Goal: Register for event/course

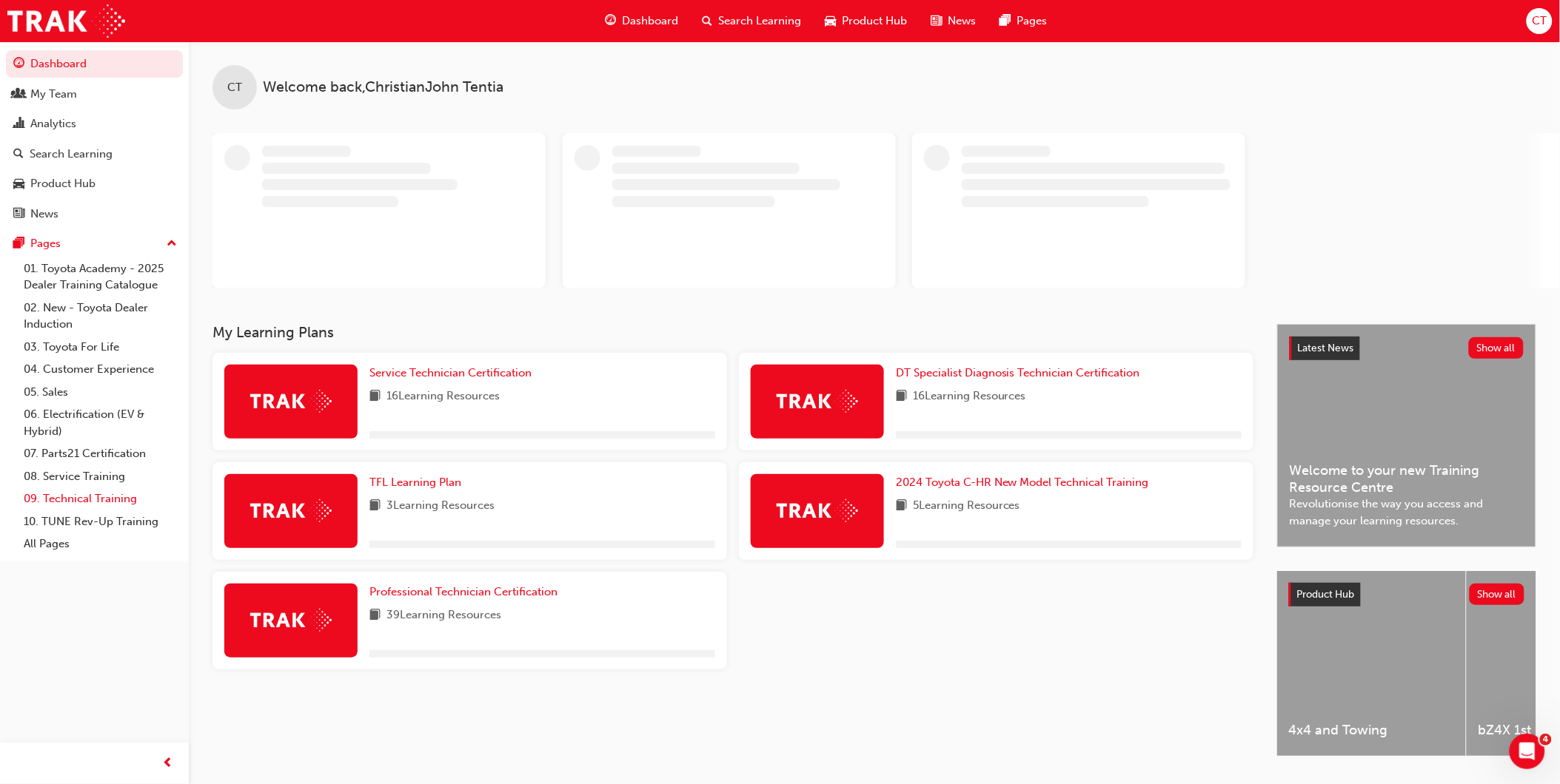
click at [65, 504] on link "09. Technical Training" at bounding box center [100, 499] width 165 height 23
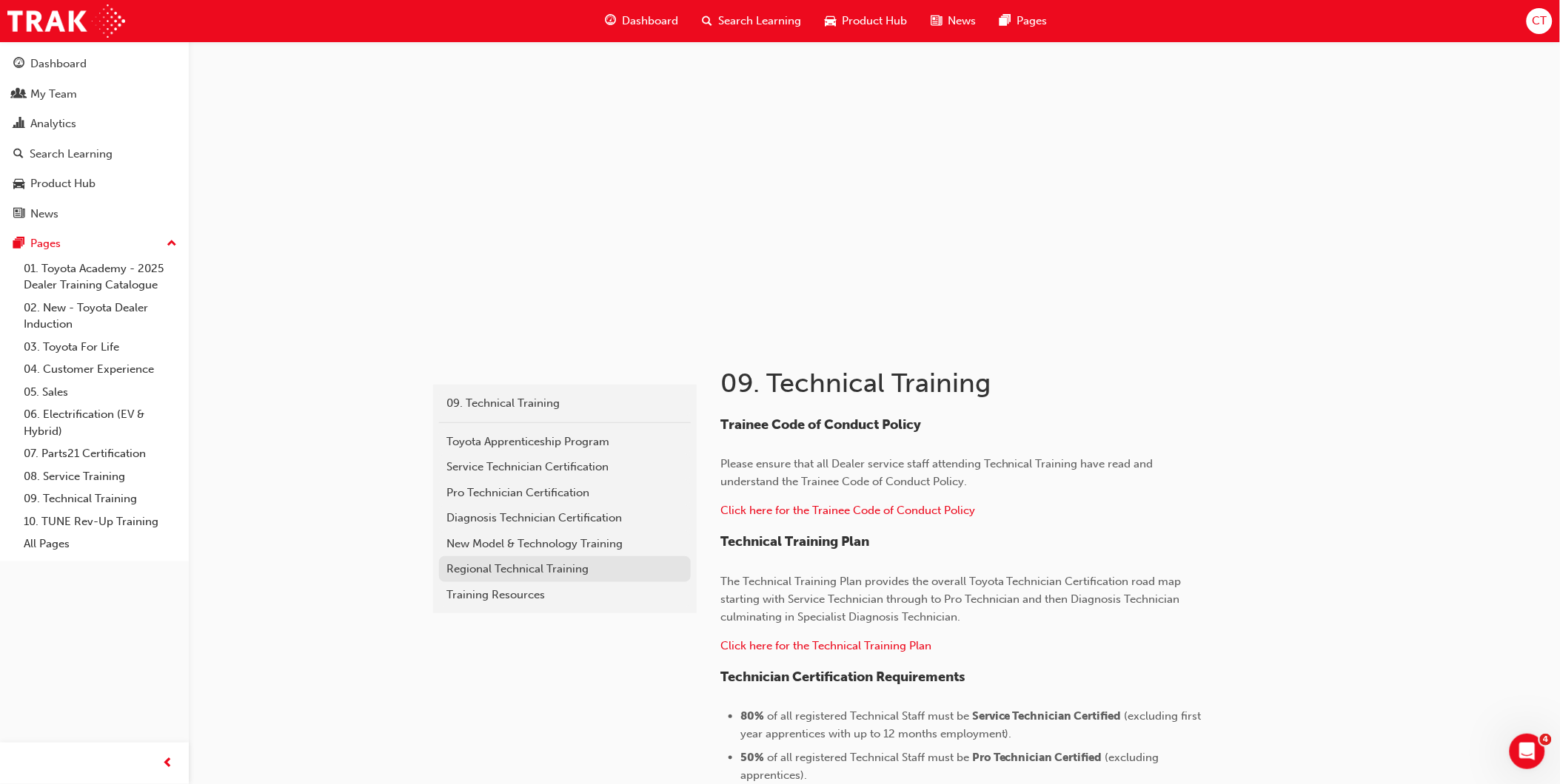
click at [567, 564] on div "Regional Technical Training" at bounding box center [565, 569] width 237 height 17
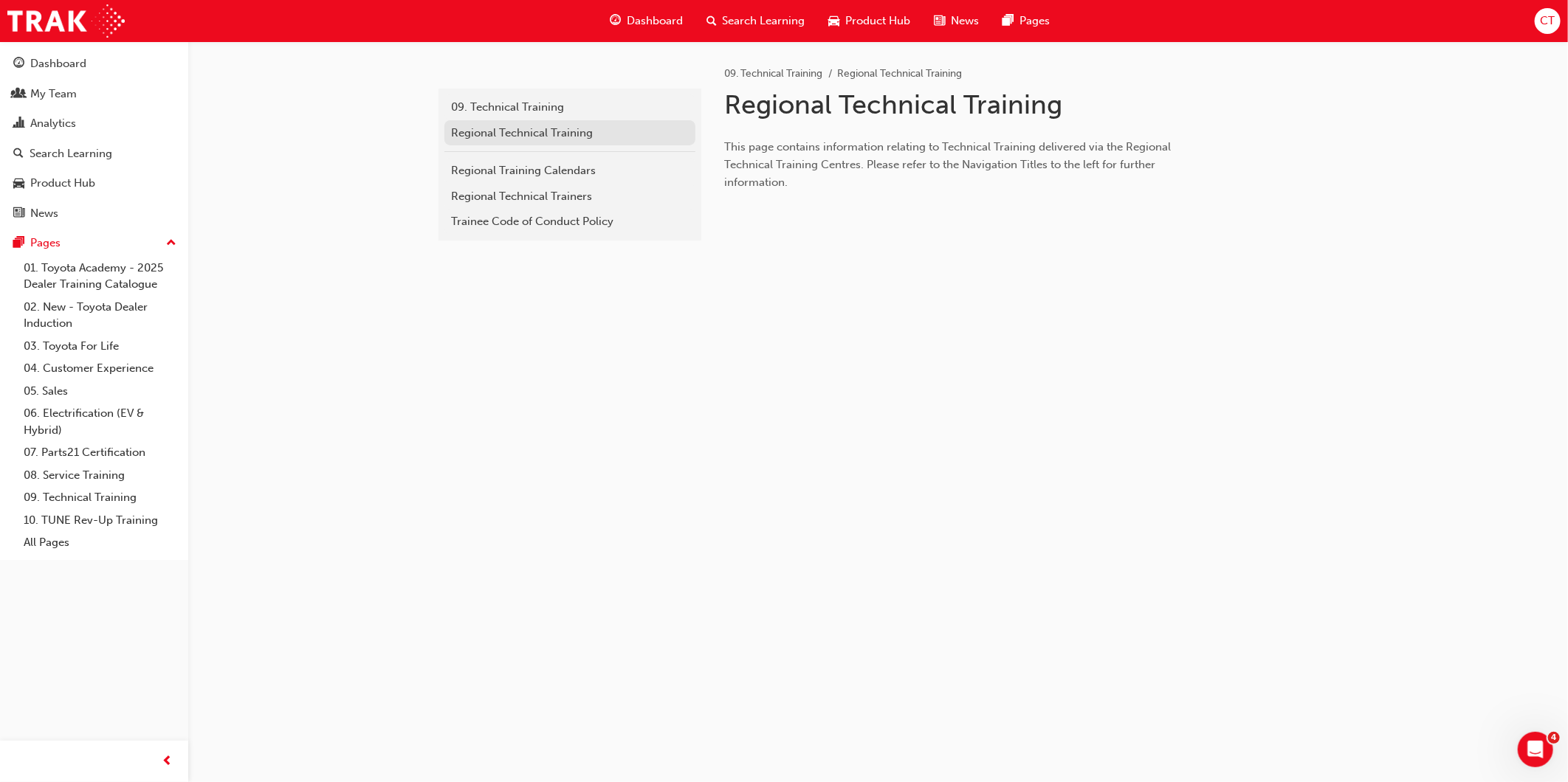
click at [581, 135] on div "Regional Technical Training" at bounding box center [570, 132] width 236 height 17
click at [582, 164] on div "Regional Training Calendars" at bounding box center [570, 171] width 236 height 17
click at [526, 202] on div "Regional Technical Trainers" at bounding box center [570, 196] width 236 height 17
click at [562, 178] on div "Regional Training Calendars" at bounding box center [570, 171] width 236 height 17
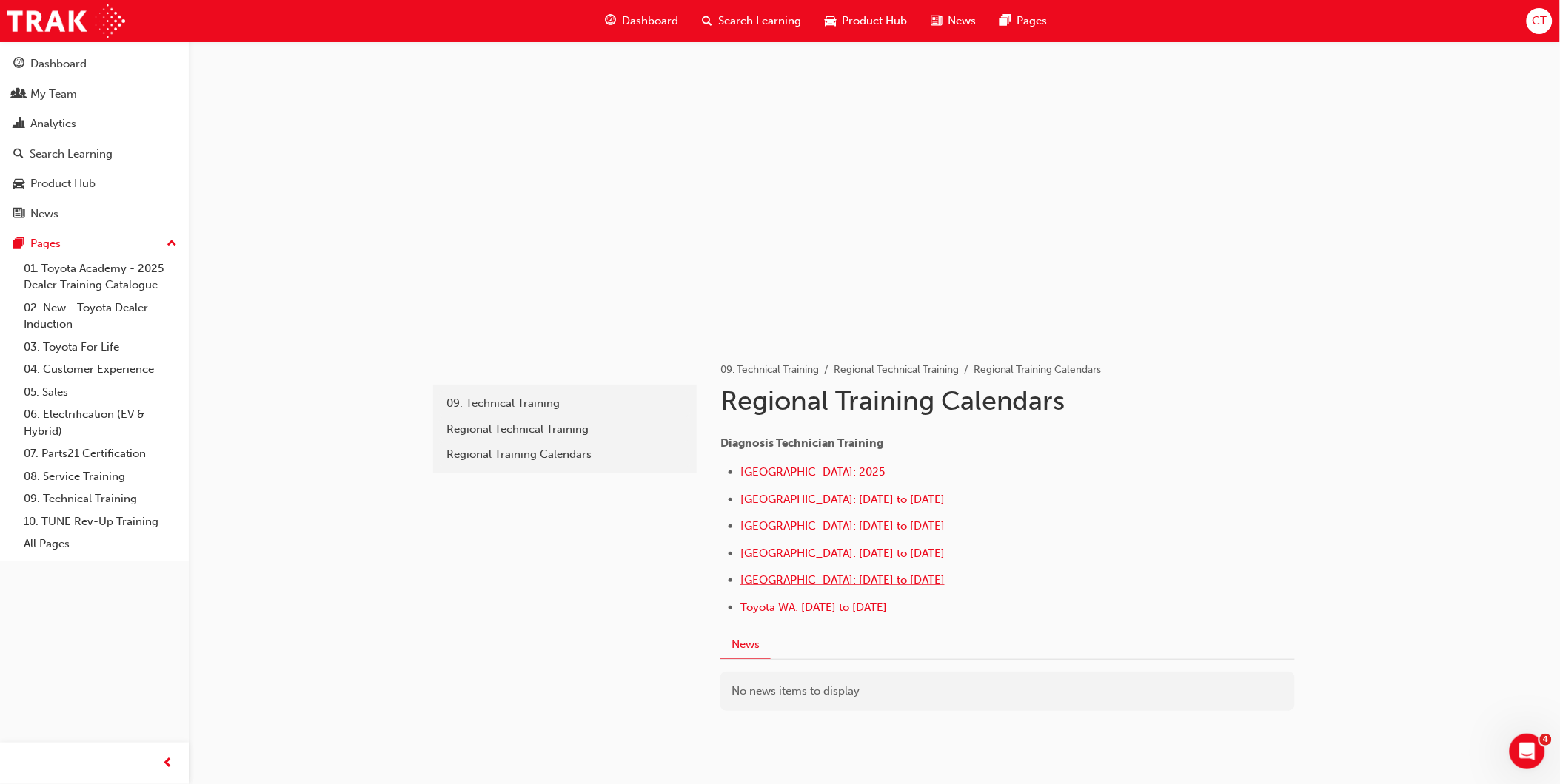
click at [909, 579] on span "[GEOGRAPHIC_DATA]: [DATE] to [DATE]" at bounding box center [842, 580] width 204 height 14
click at [678, 20] on div "Dashboard" at bounding box center [641, 21] width 97 height 30
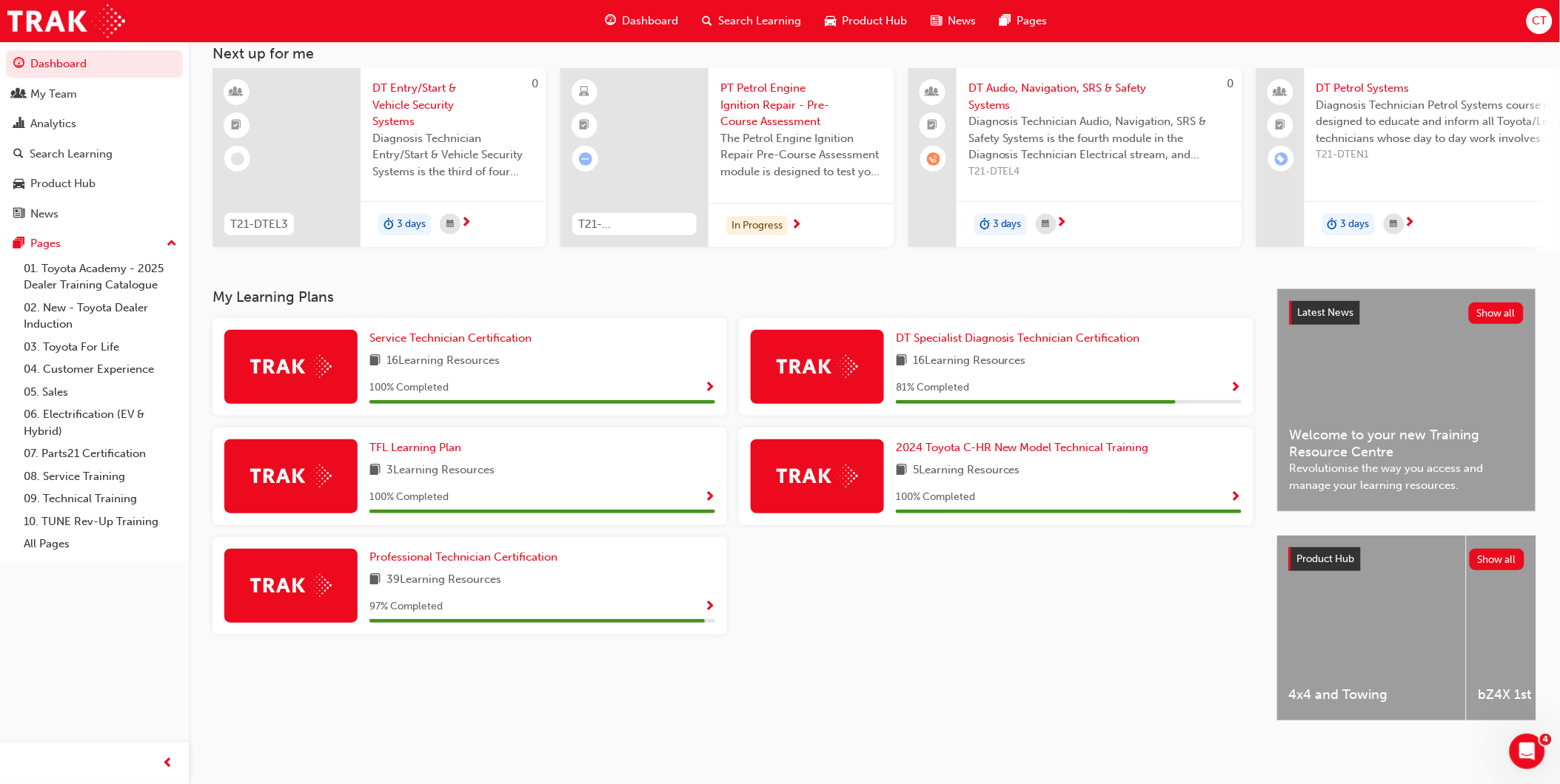
scroll to position [99, 0]
click at [463, 550] on span "Professional Technician Certification" at bounding box center [463, 557] width 188 height 14
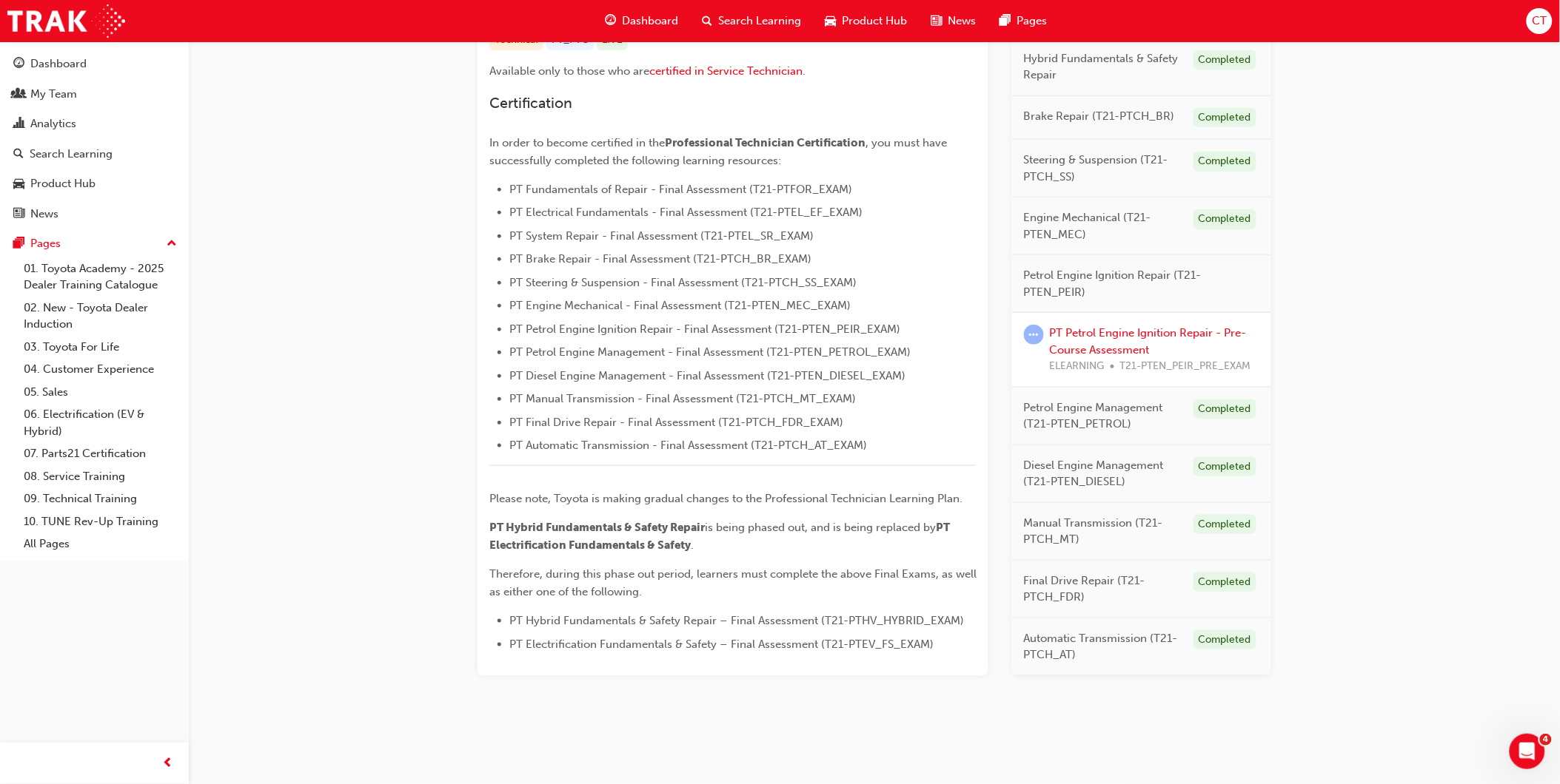
scroll to position [326, 0]
click at [1108, 344] on link "PT Petrol Engine Ignition Repair - Pre-Course Assessment" at bounding box center [1149, 342] width 197 height 30
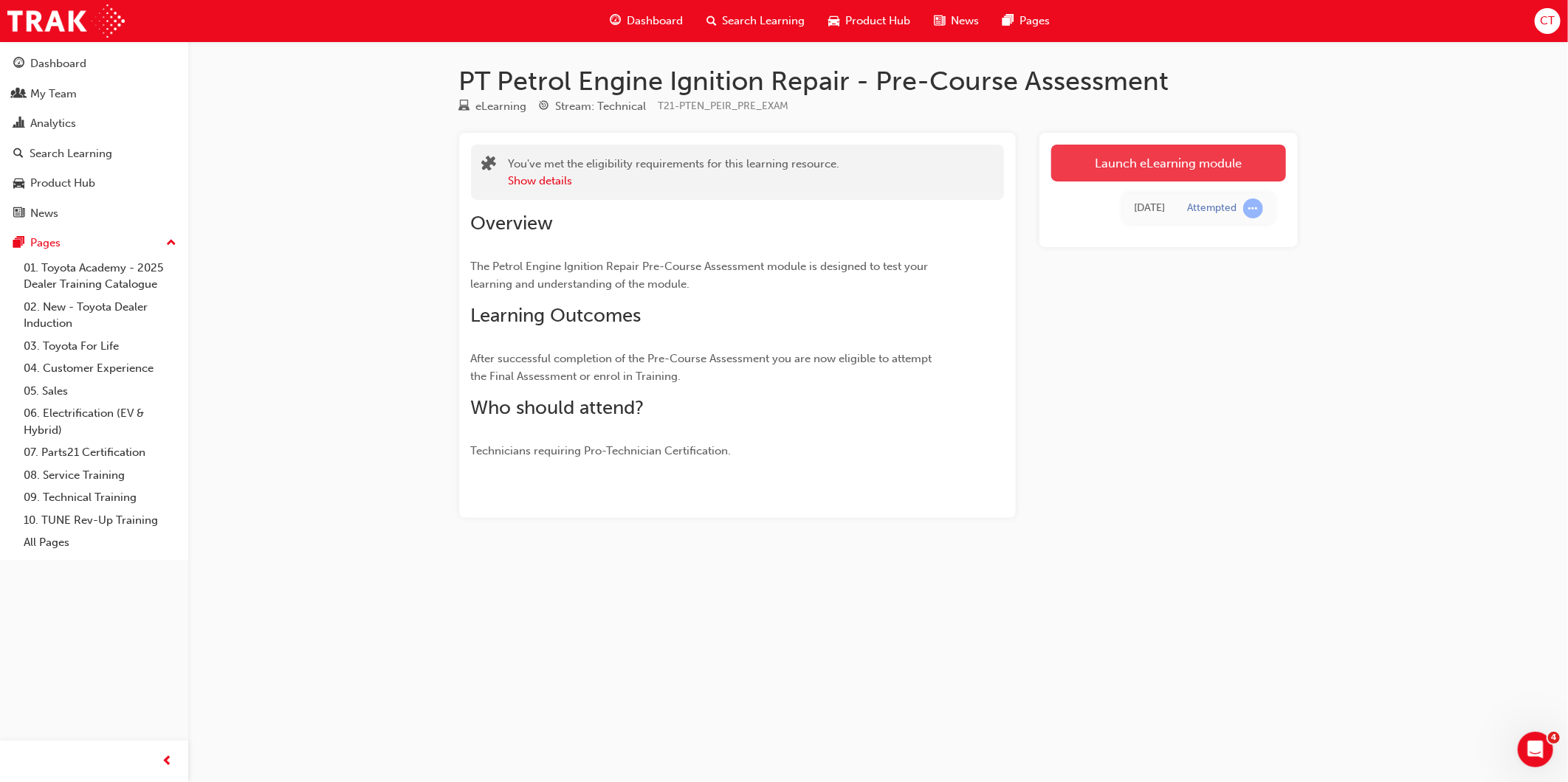
click at [1227, 172] on link "Launch eLearning module" at bounding box center [1169, 163] width 235 height 37
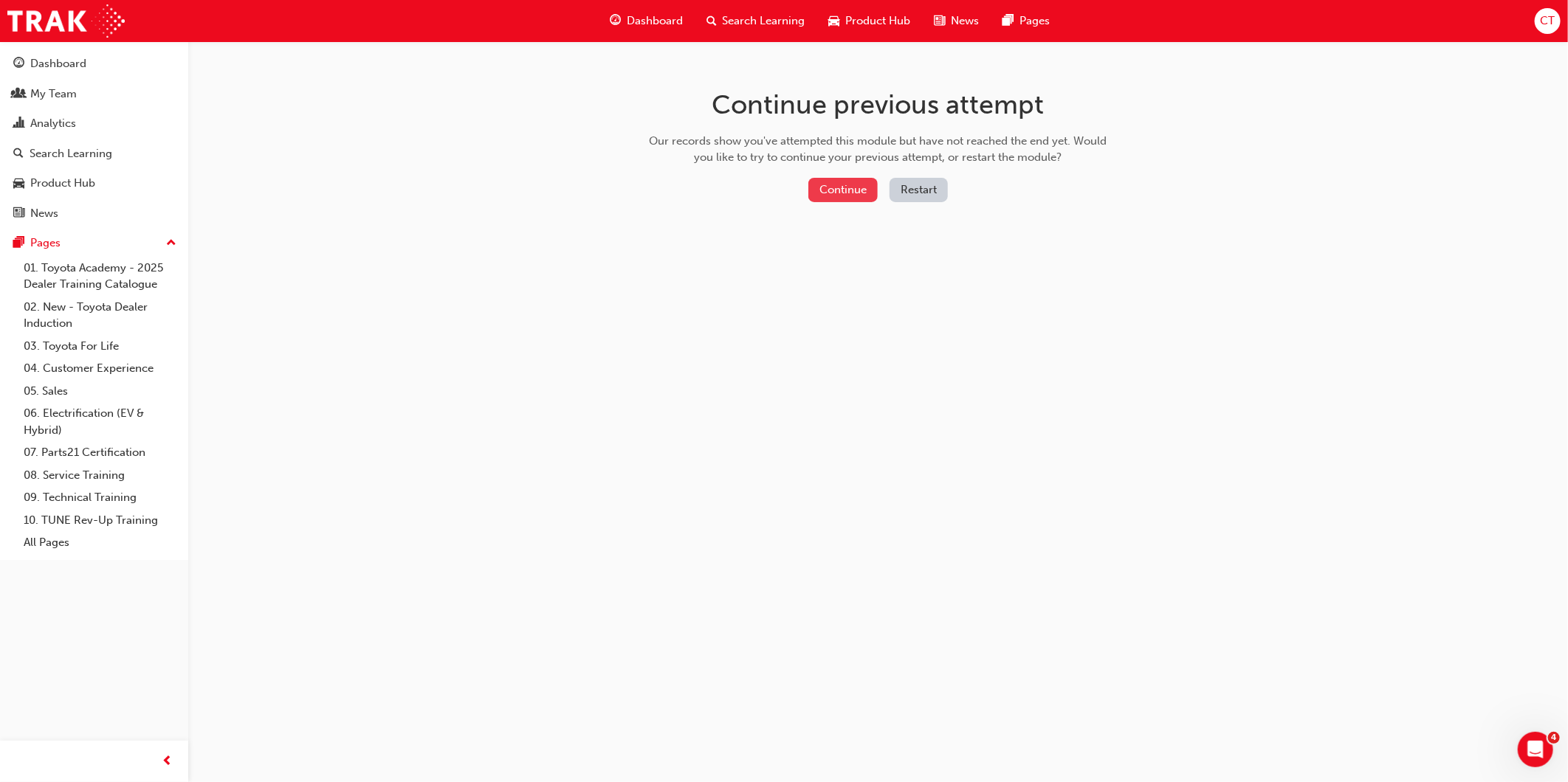
click at [866, 189] on button "Continue" at bounding box center [843, 190] width 69 height 25
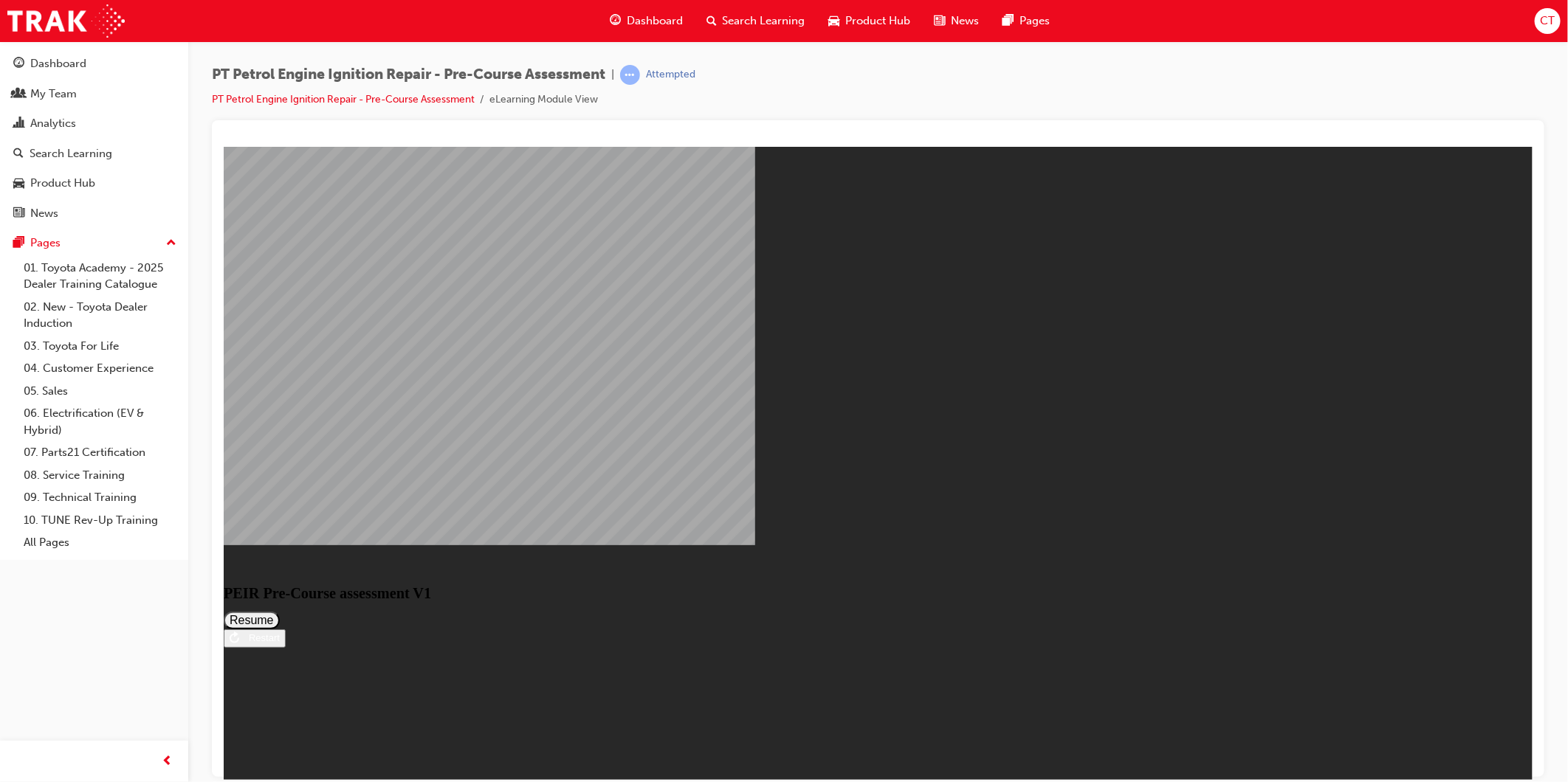
click at [279, 611] on button "Resume" at bounding box center [251, 619] width 56 height 17
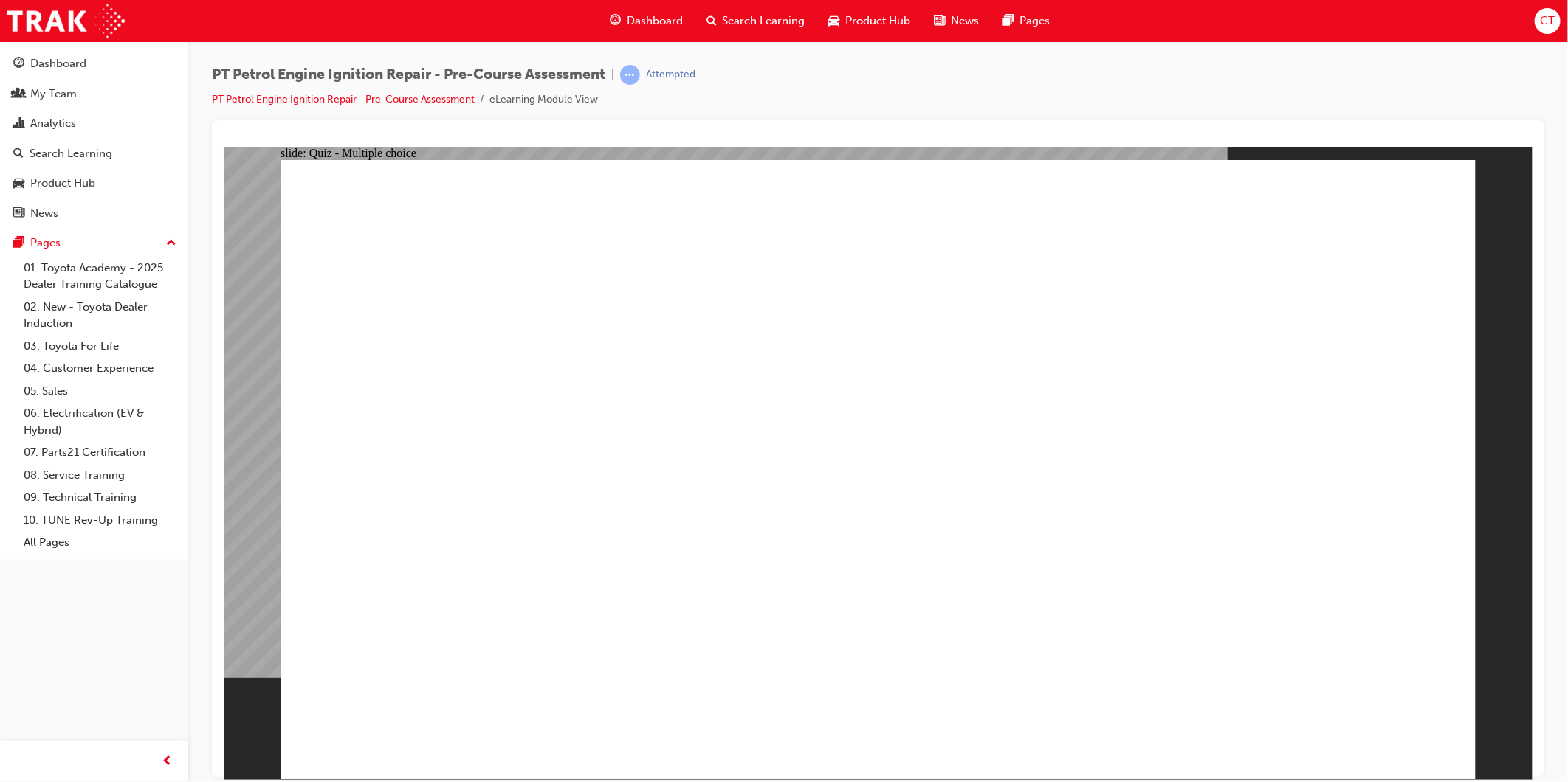
click at [661, 21] on span "Dashboard" at bounding box center [655, 21] width 56 height 17
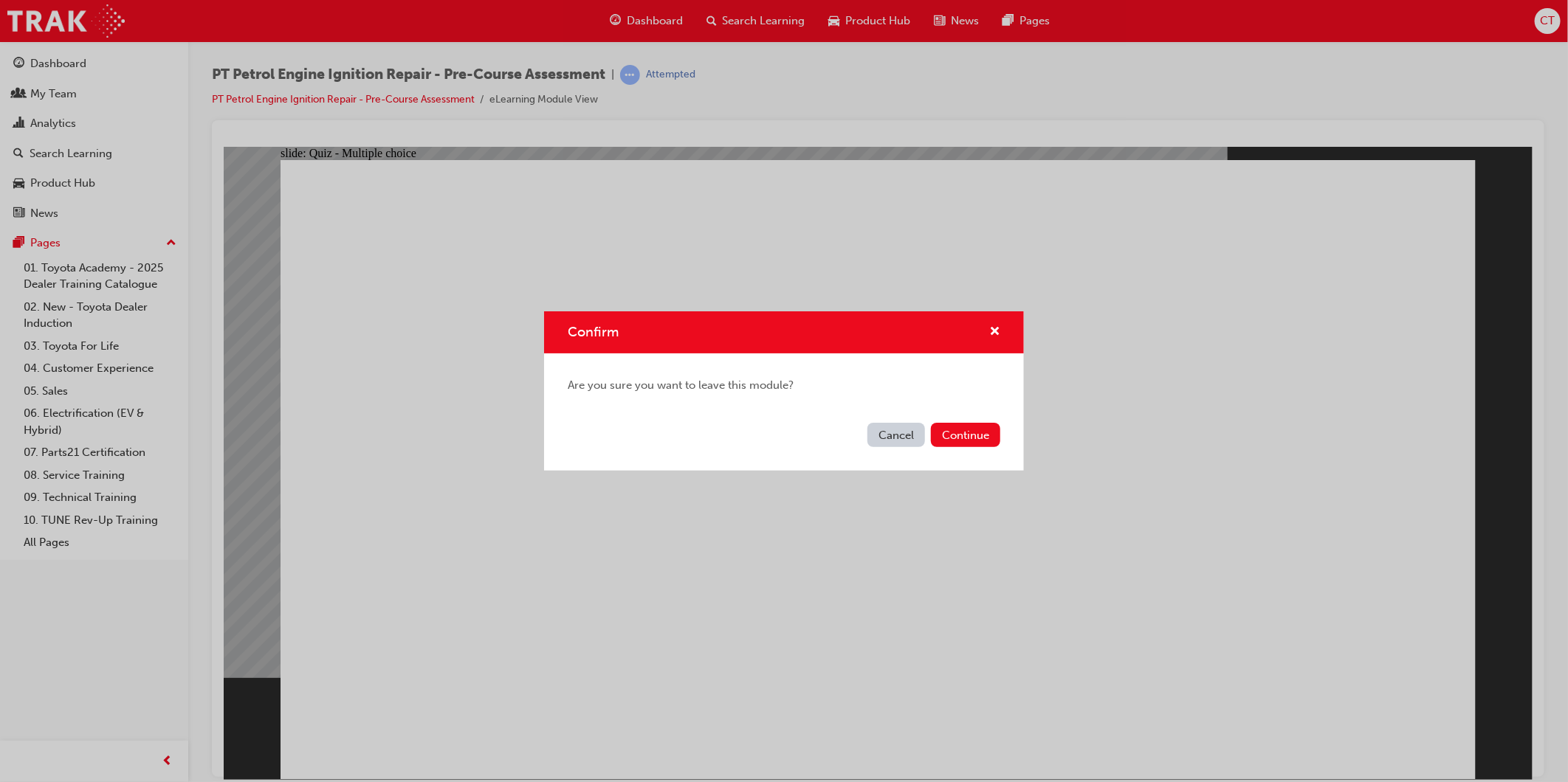
click at [901, 434] on button "Cancel" at bounding box center [896, 435] width 58 height 25
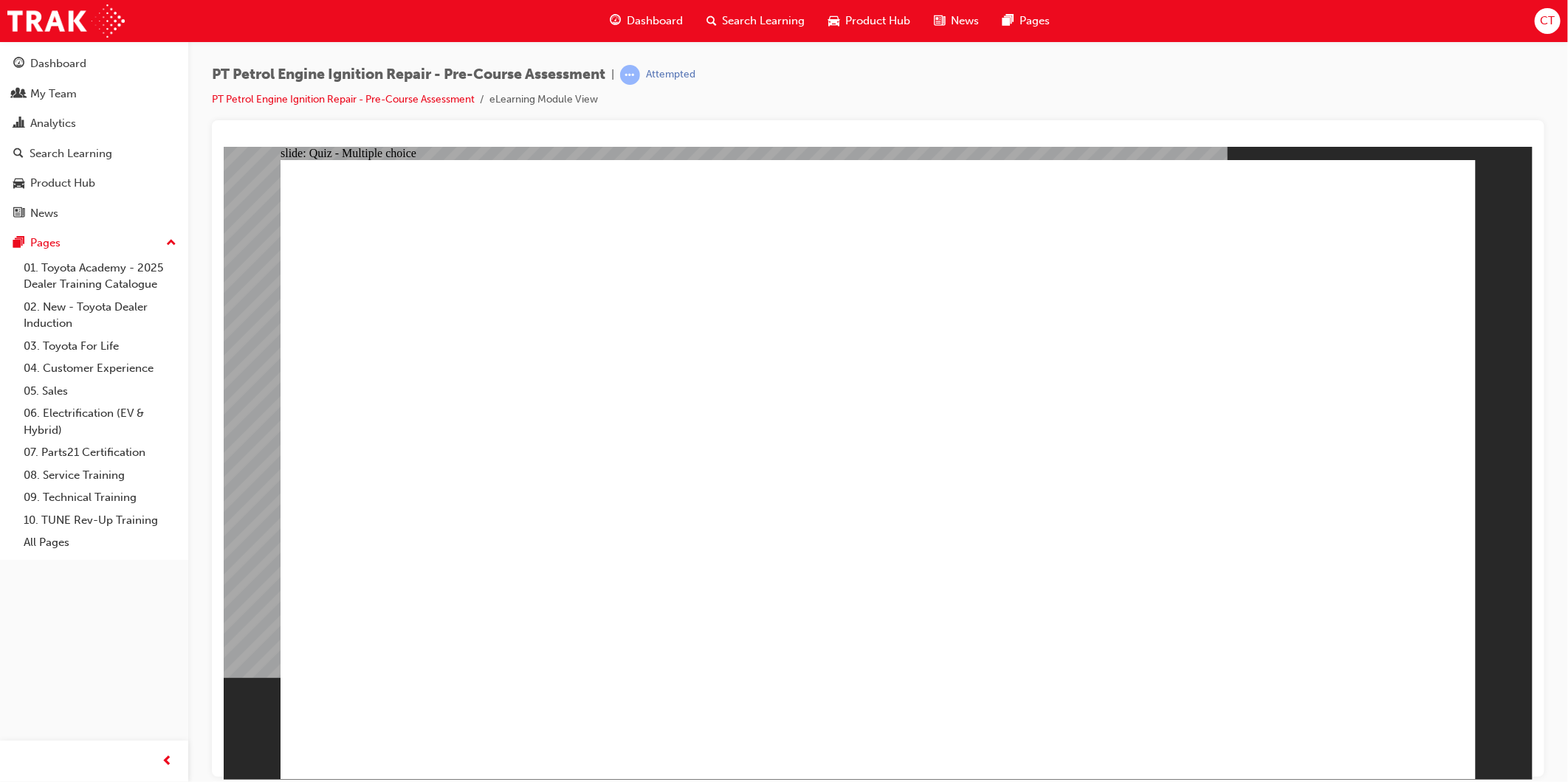
click at [628, 12] on div "Dashboard" at bounding box center [647, 21] width 97 height 30
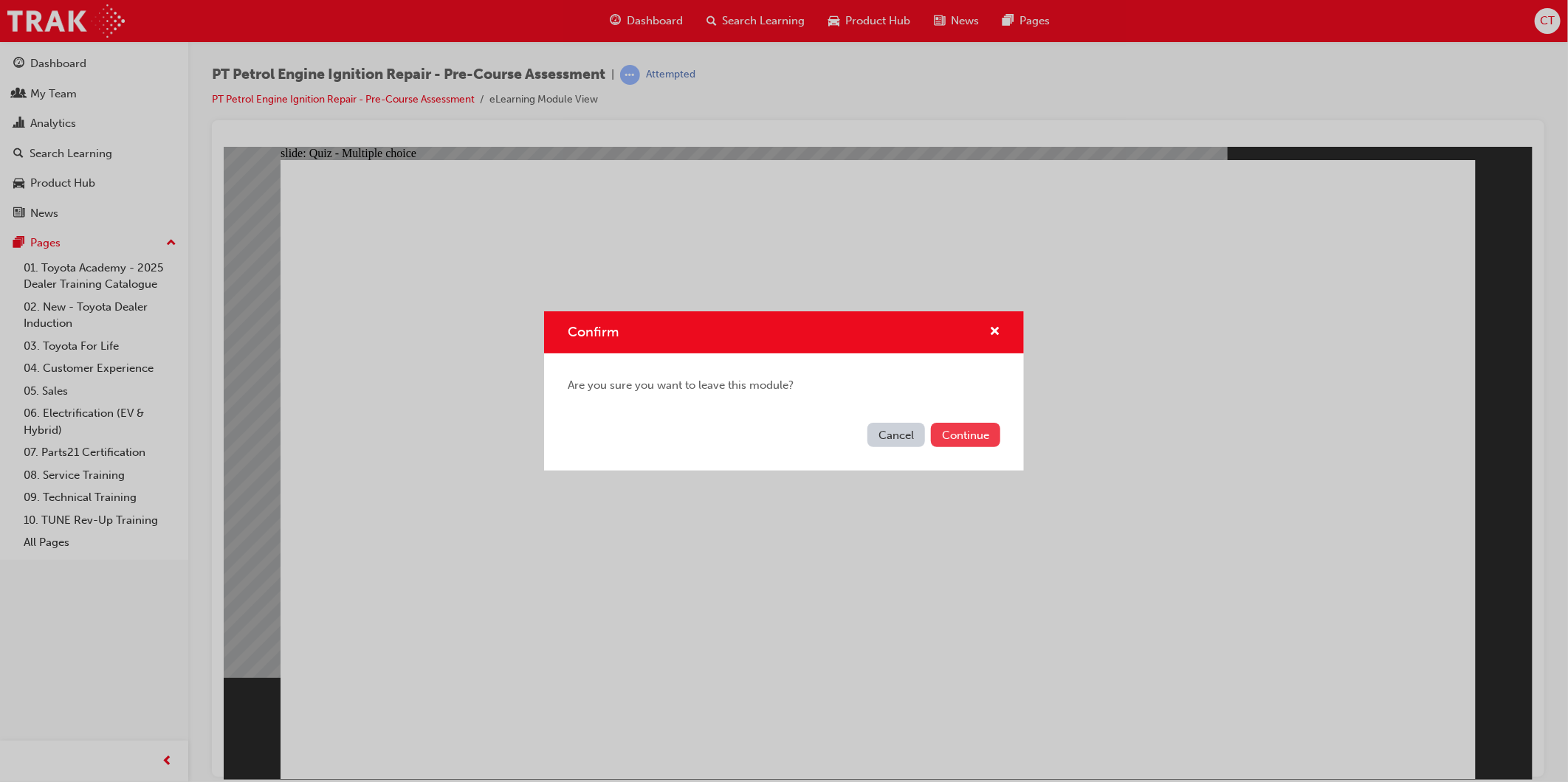
click at [980, 431] on button "Continue" at bounding box center [965, 435] width 69 height 25
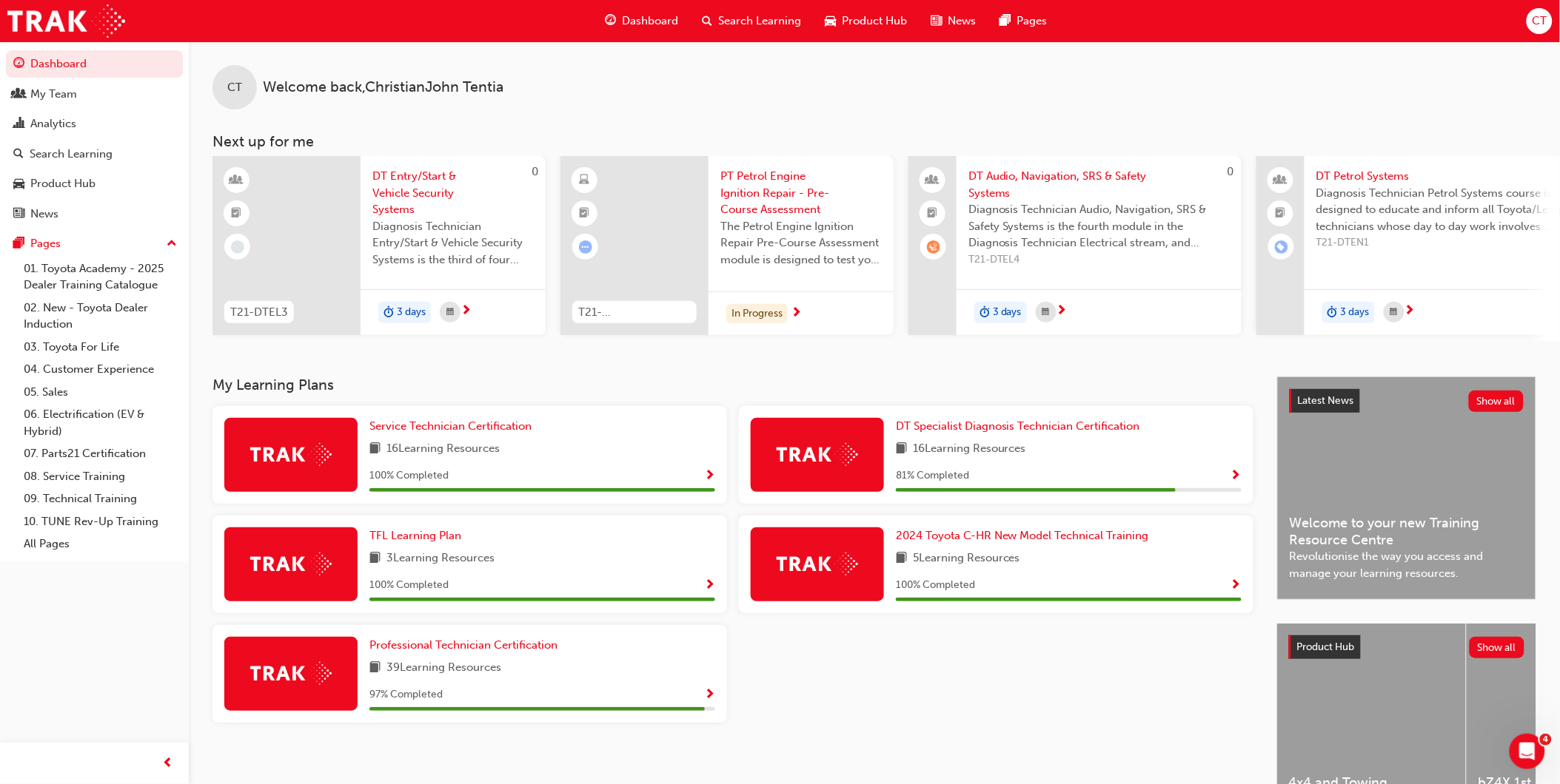
click at [938, 455] on span "16 Learning Resources" at bounding box center [969, 449] width 113 height 18
click at [950, 433] on span "DT Specialist Diagnosis Technician Certification" at bounding box center [1017, 426] width 244 height 14
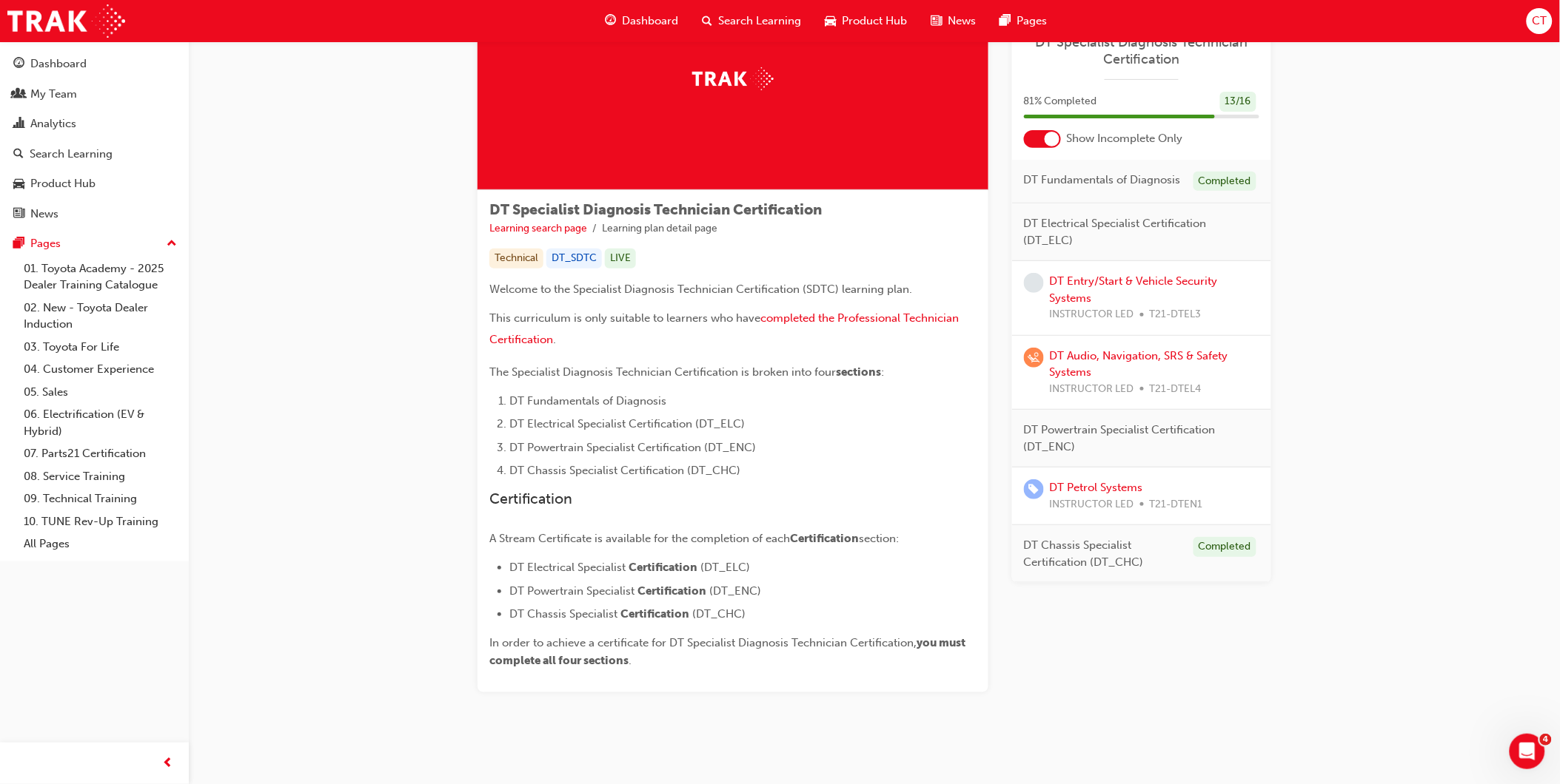
scroll to position [124, 0]
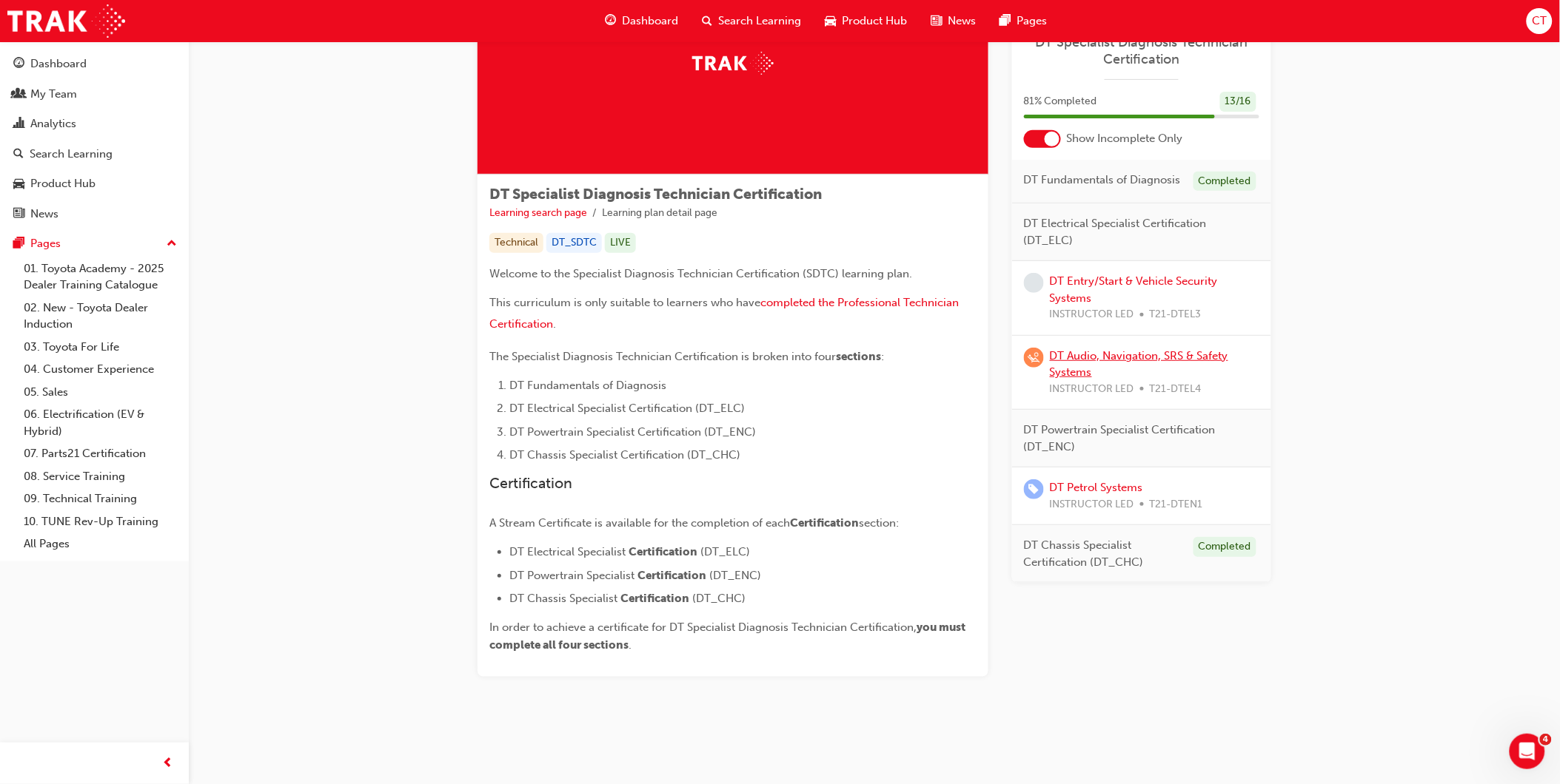
click at [1113, 351] on link "DT Audio, Navigation, SRS & Safety Systems" at bounding box center [1139, 364] width 178 height 30
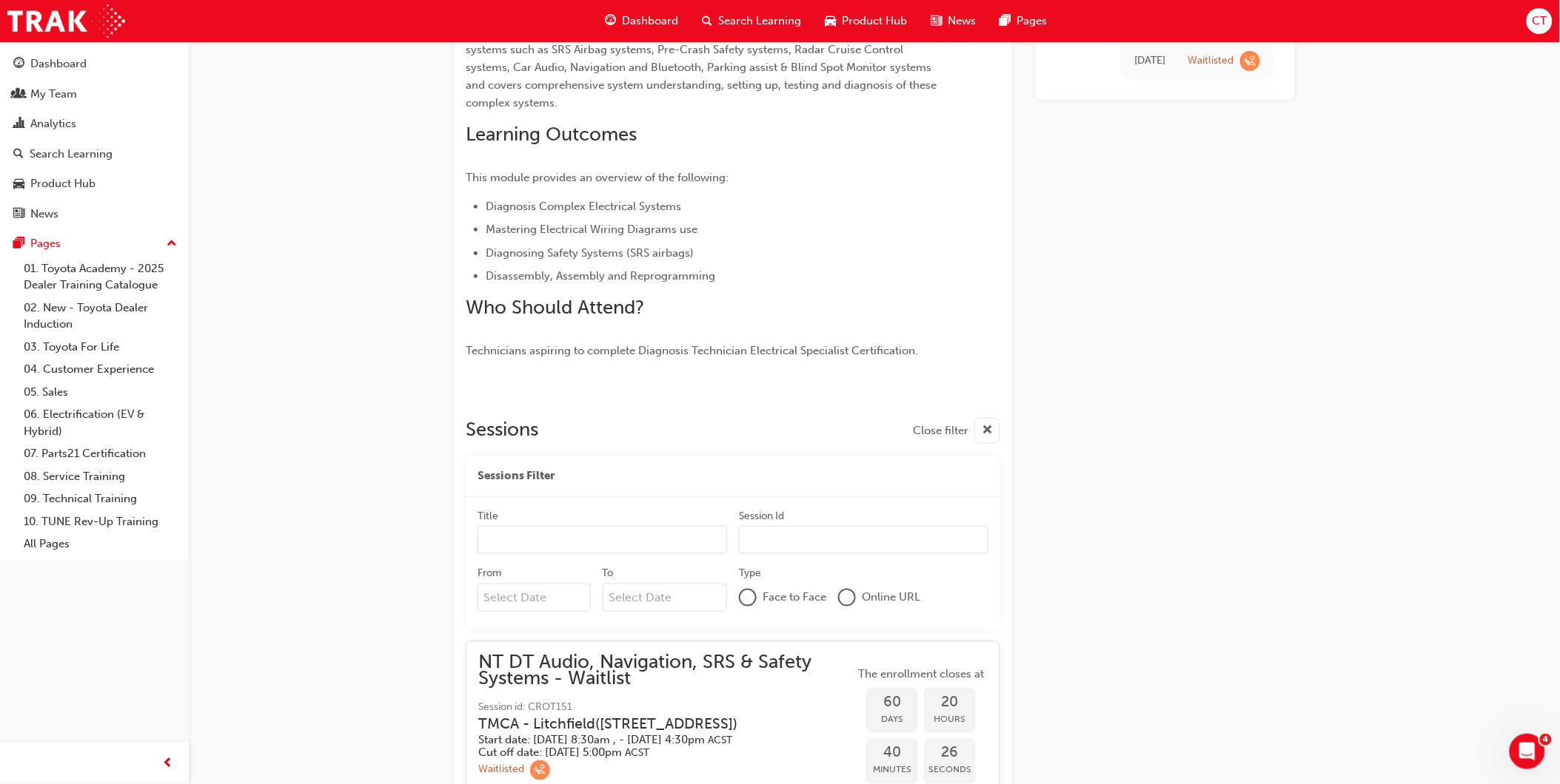
scroll to position [526, 0]
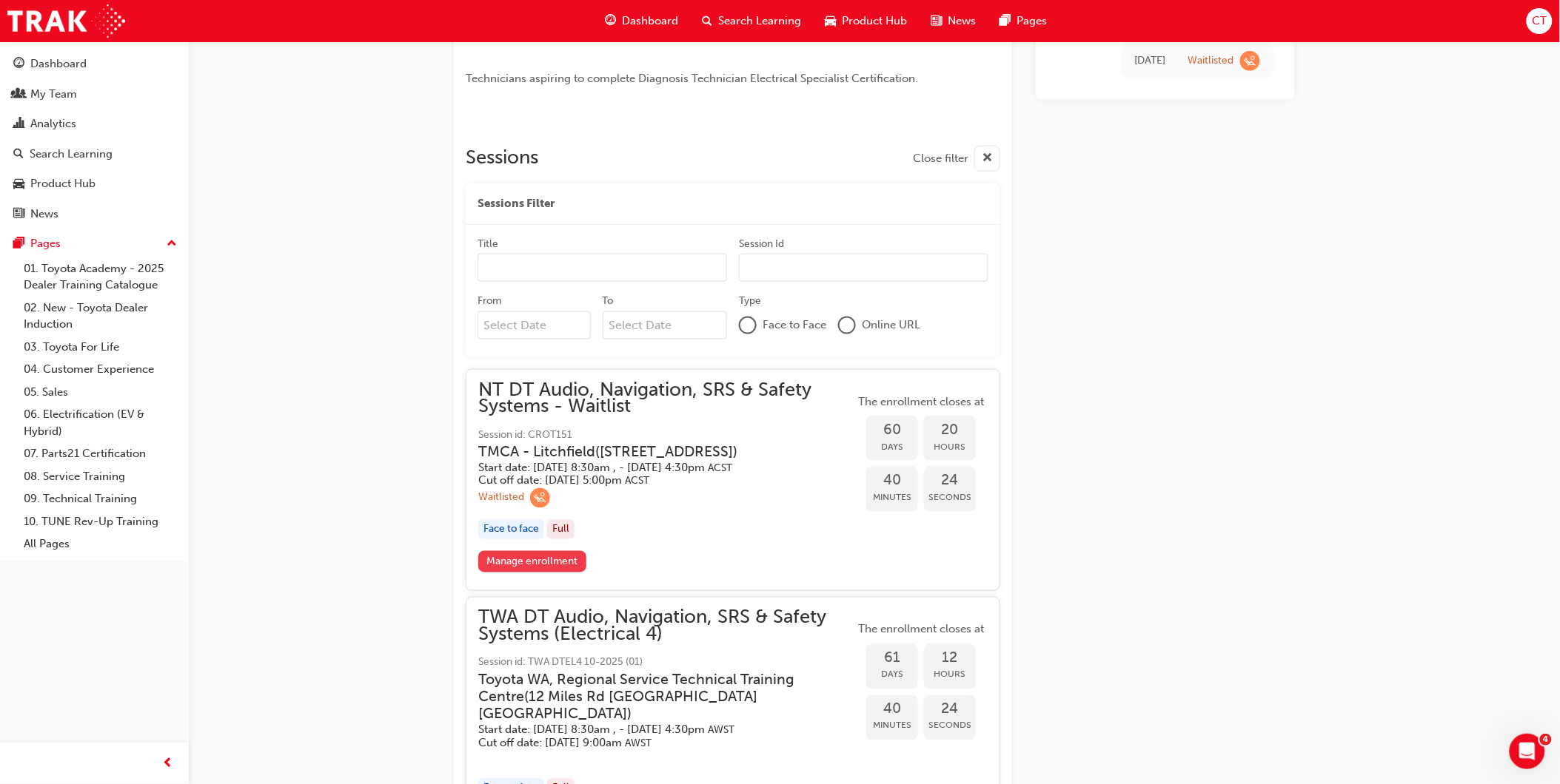
click at [527, 572] on link "Manage enrollment" at bounding box center [532, 561] width 108 height 21
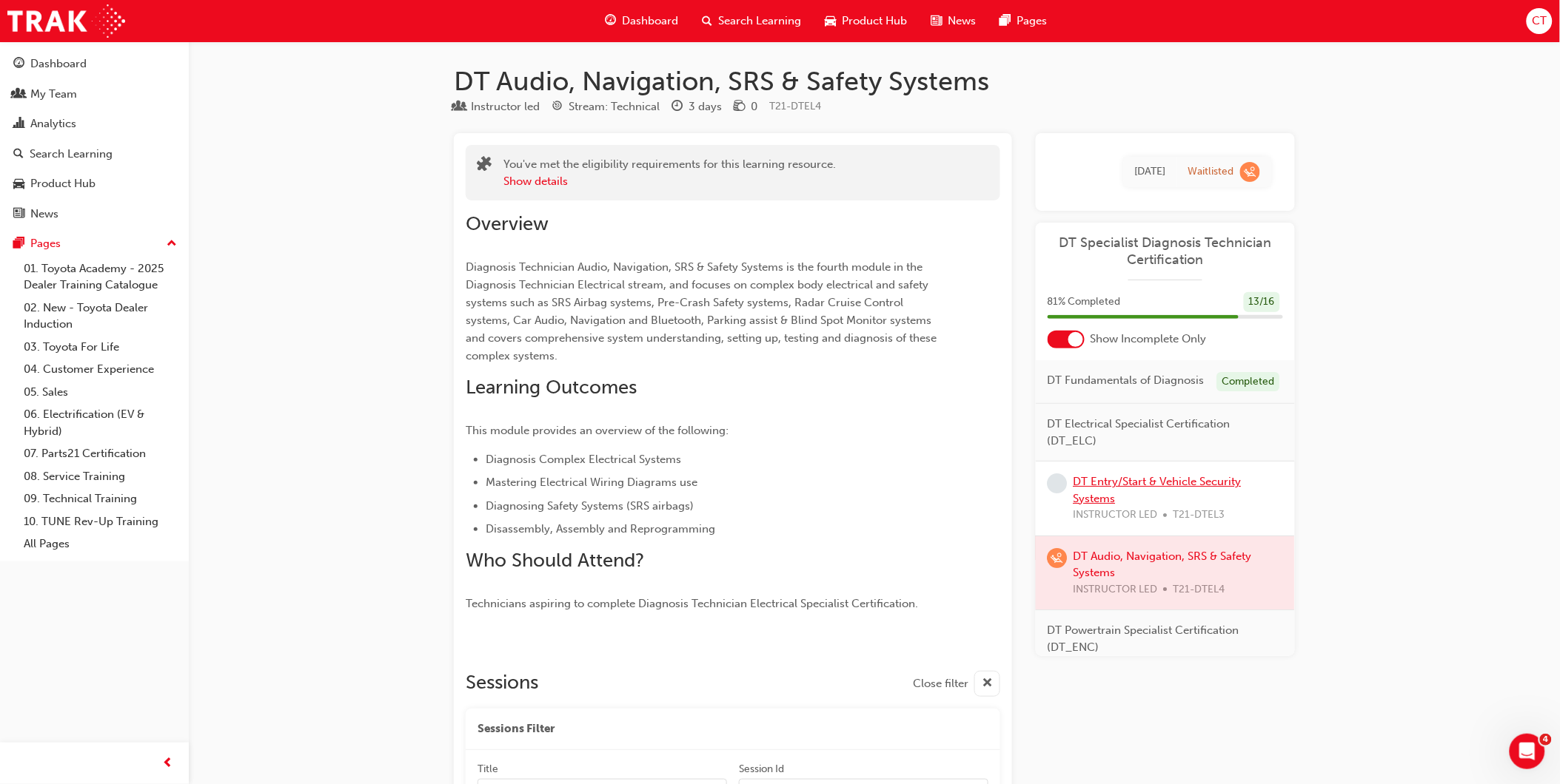
click at [1177, 496] on link "DT Entry/Start & Vehicle Security Systems" at bounding box center [1157, 490] width 168 height 30
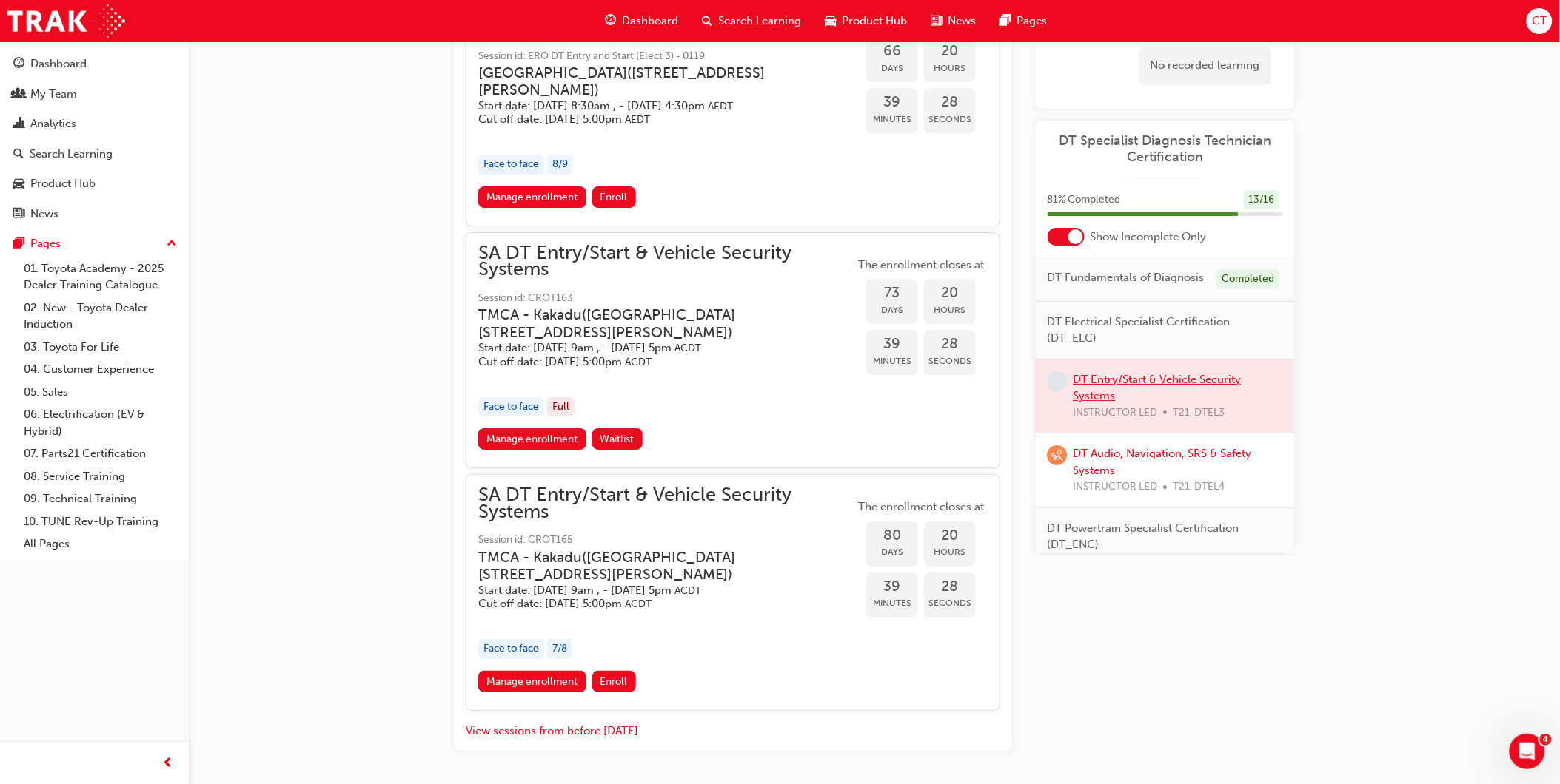
scroll to position [1687, 0]
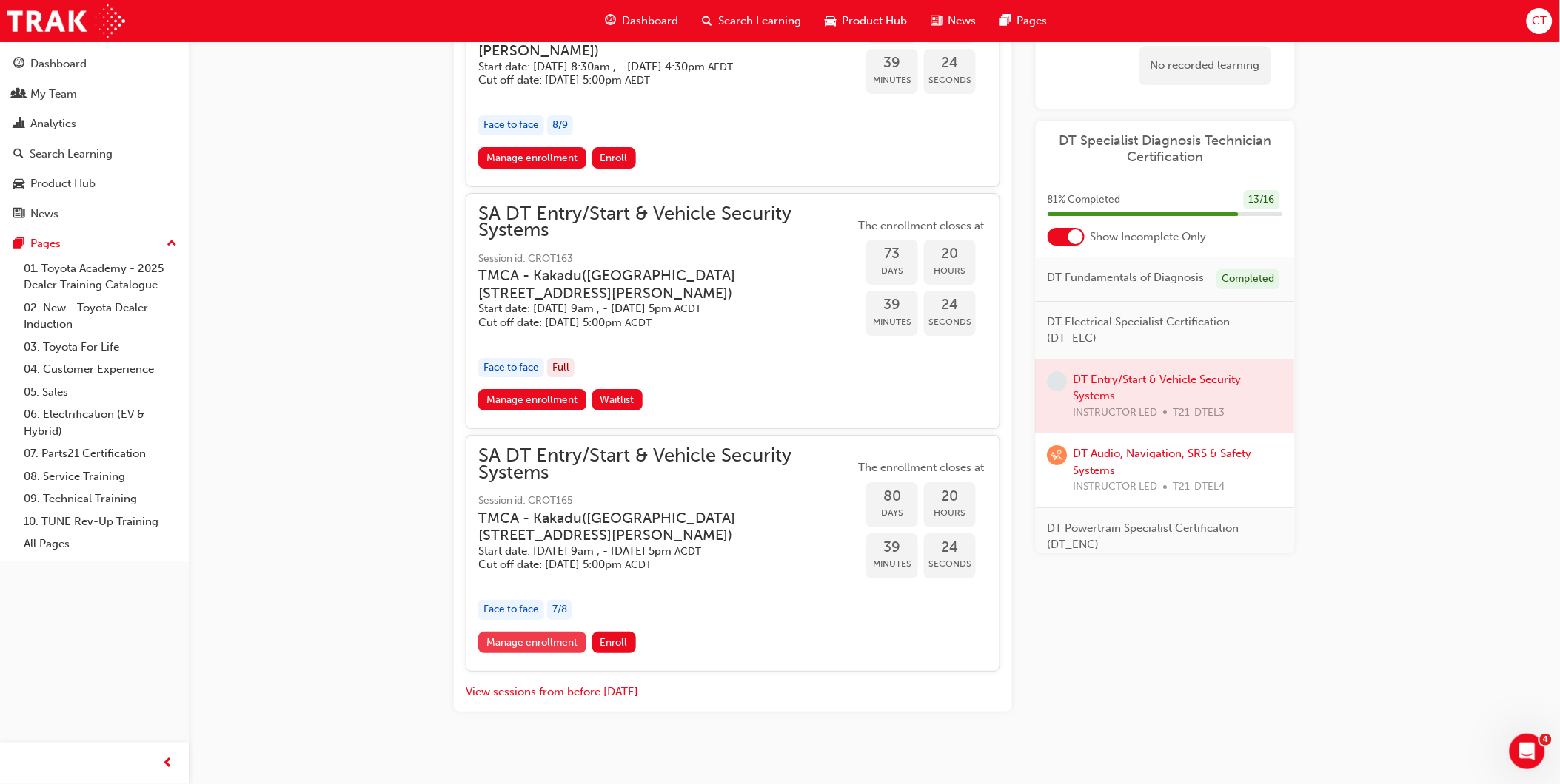
click at [556, 632] on link "Manage enrollment" at bounding box center [532, 642] width 108 height 21
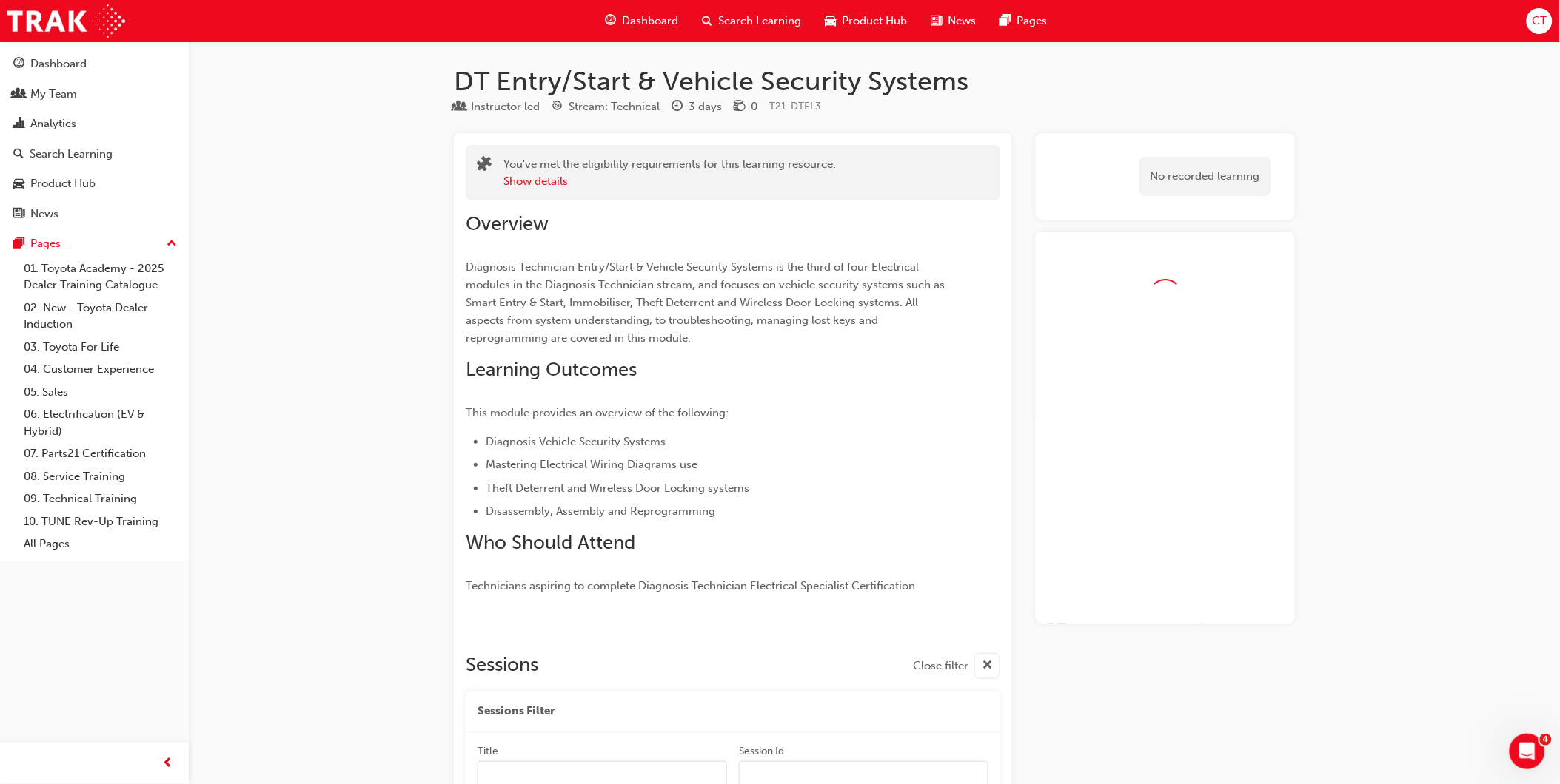
scroll to position [1687, 0]
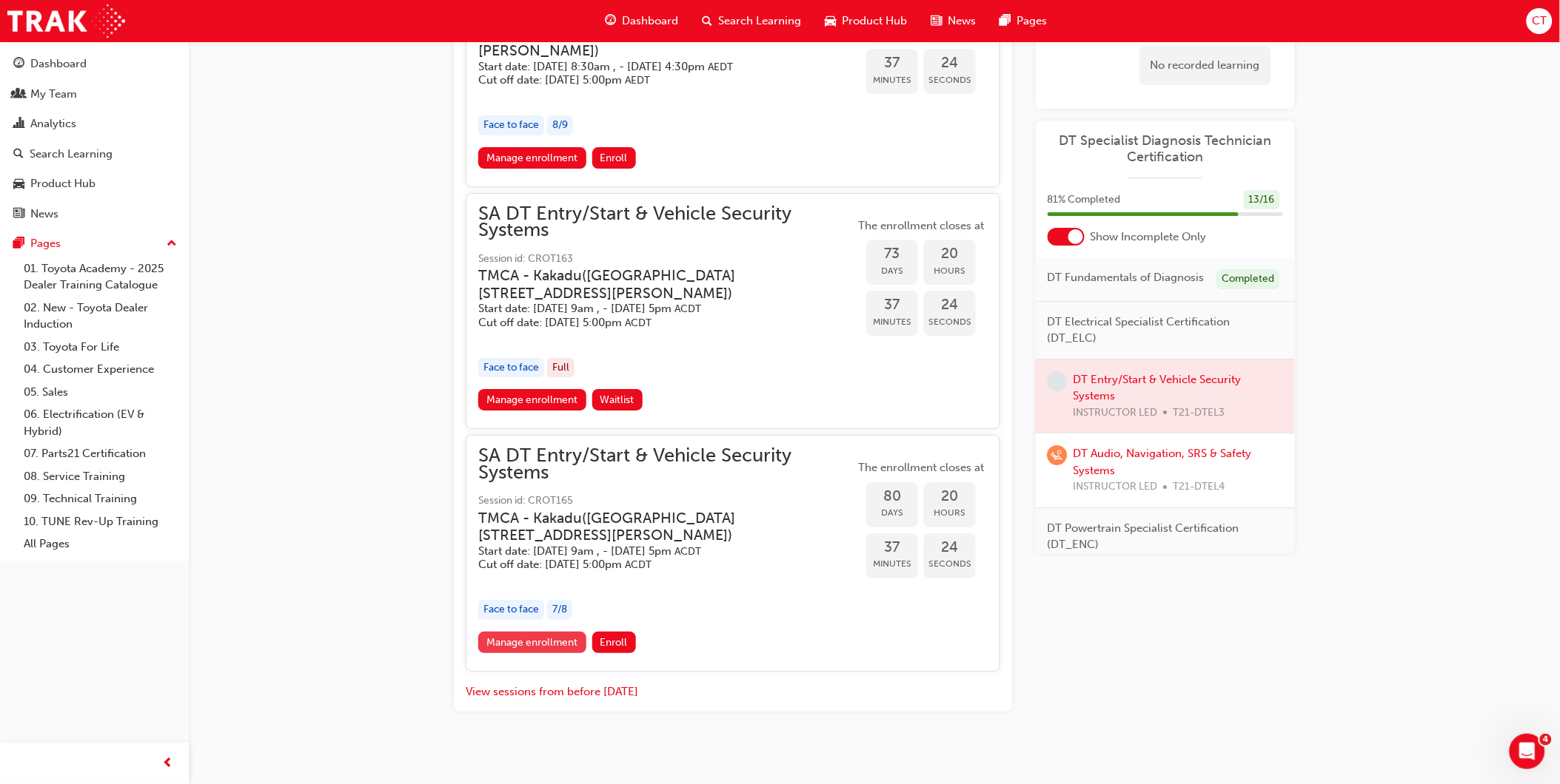
click at [527, 632] on link "Manage enrollment" at bounding box center [532, 642] width 108 height 21
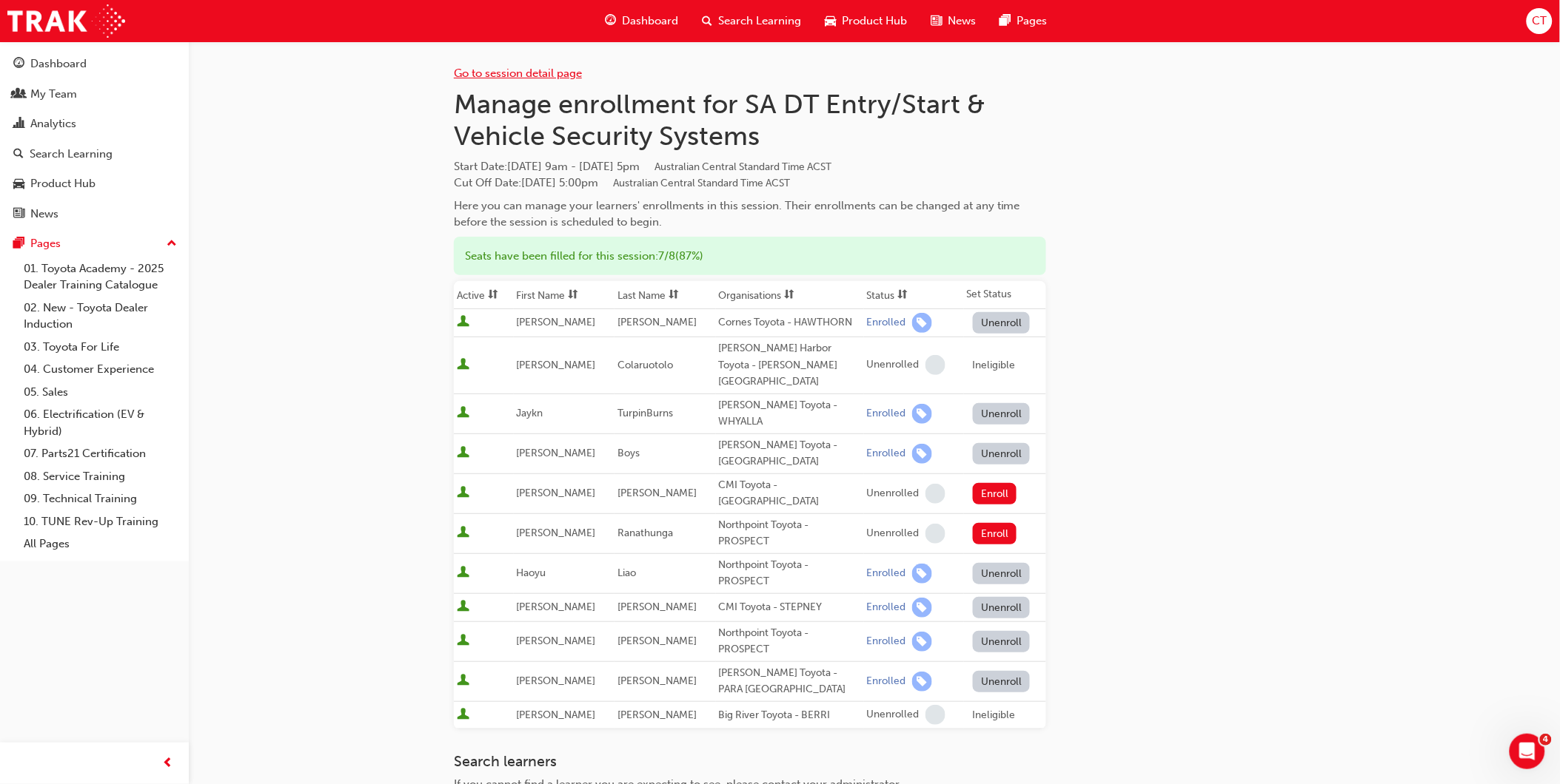
click at [559, 74] on link "Go to session detail page" at bounding box center [517, 73] width 128 height 14
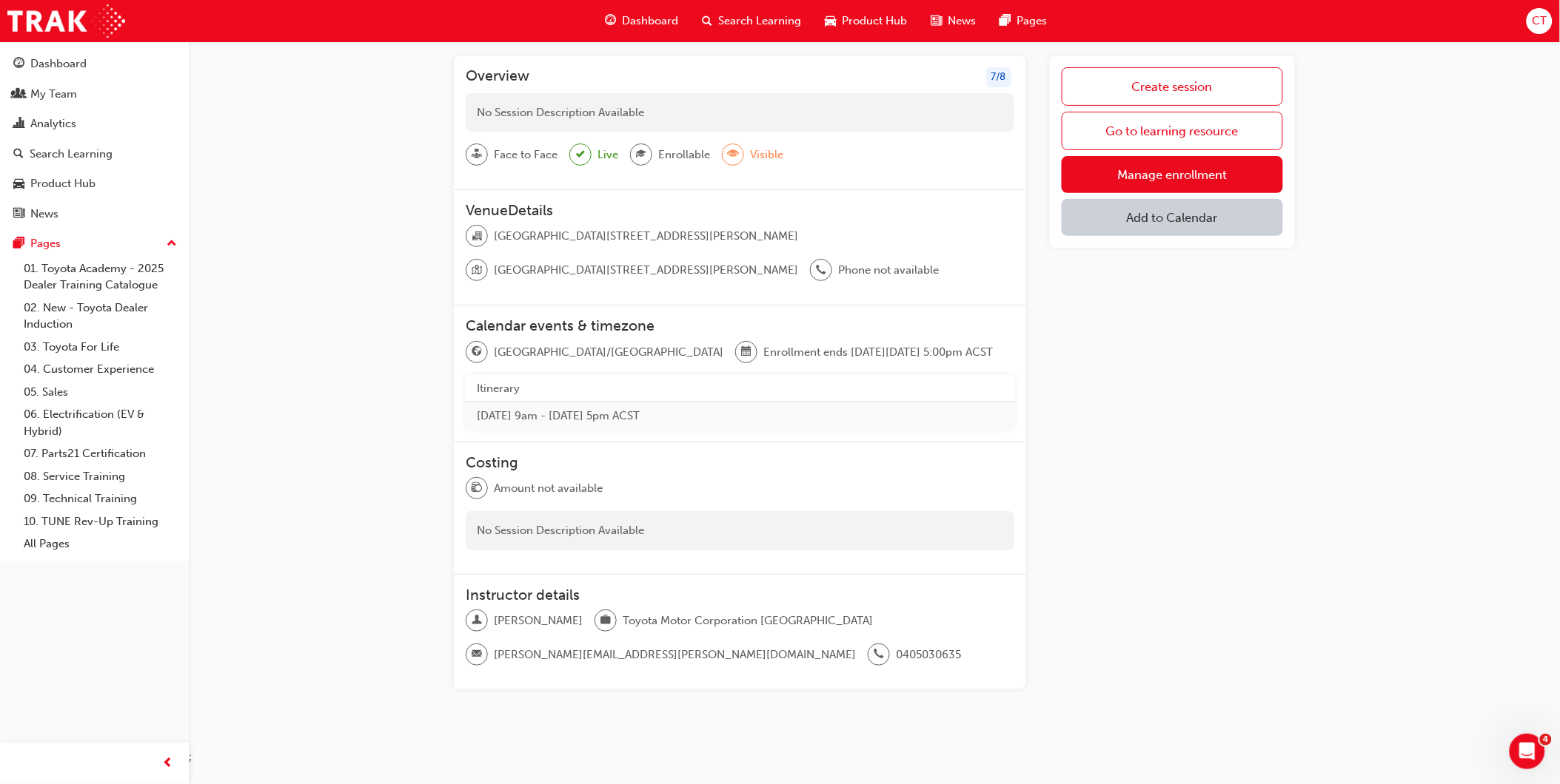
scroll to position [89, 0]
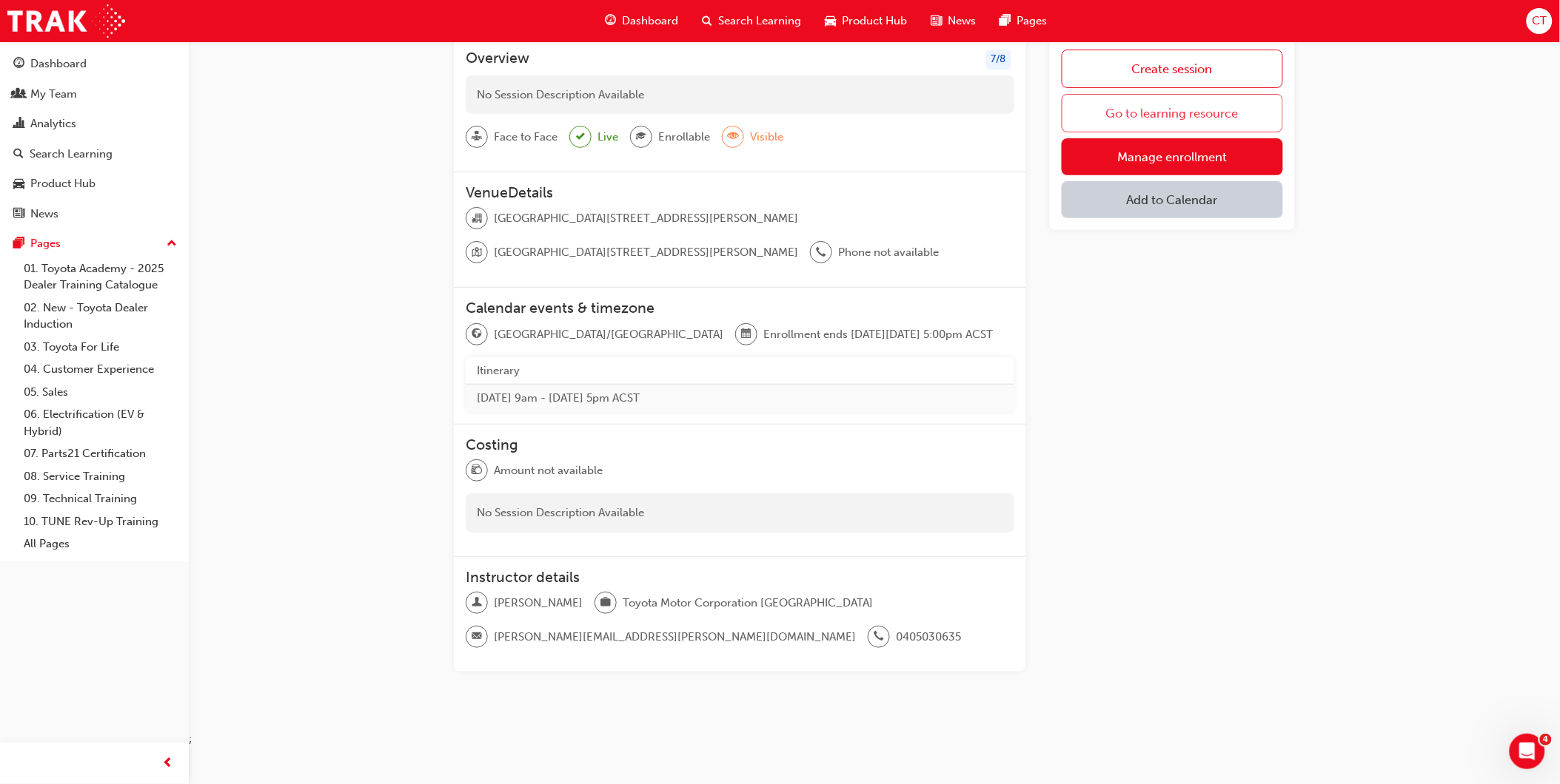
click at [1177, 121] on link "Go to learning resource" at bounding box center [1172, 113] width 221 height 38
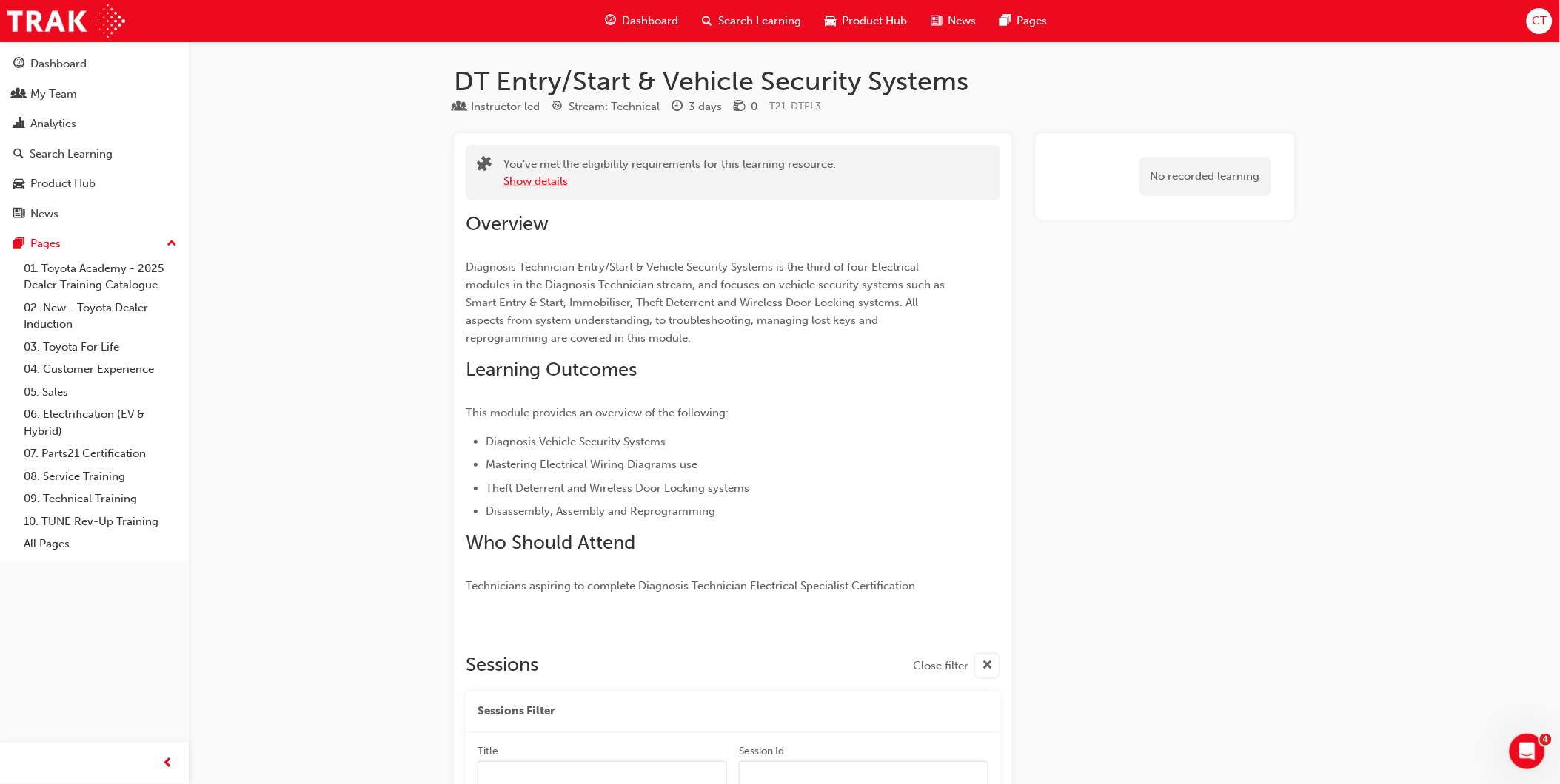
click at [511, 182] on button "Show details" at bounding box center [535, 181] width 64 height 17
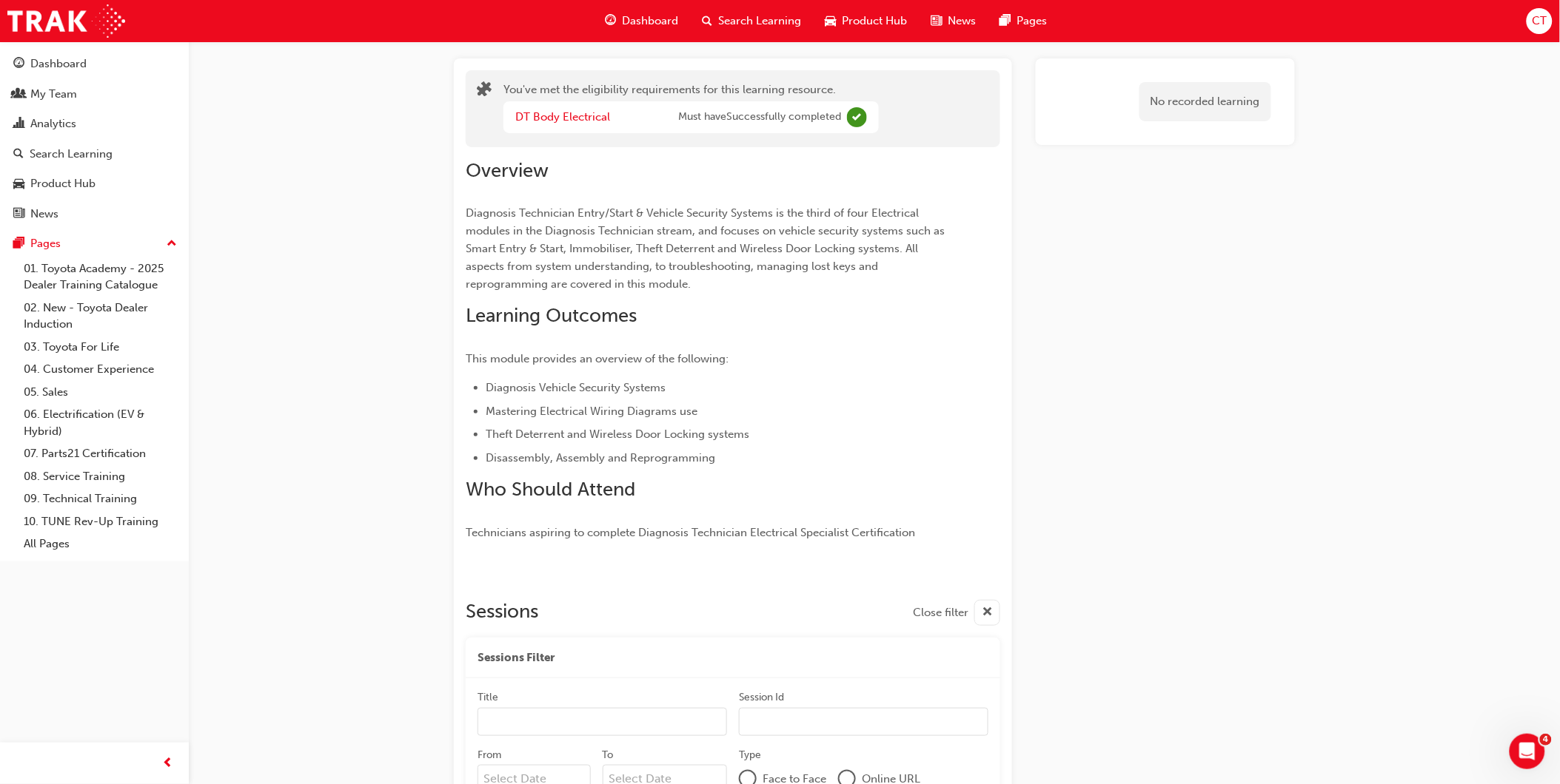
scroll to position [82, 0]
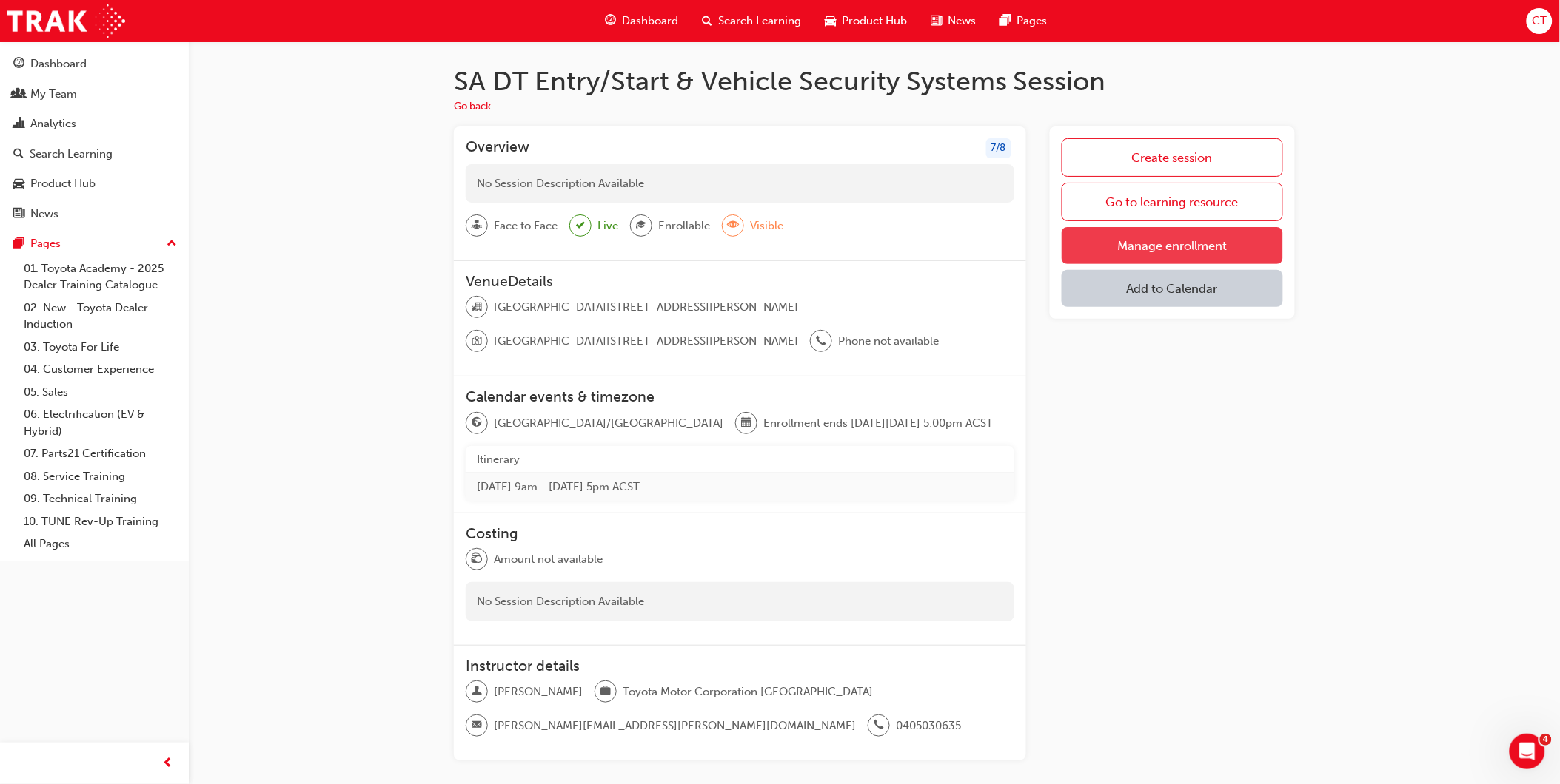
click at [1188, 252] on link "Manage enrollment" at bounding box center [1172, 246] width 221 height 37
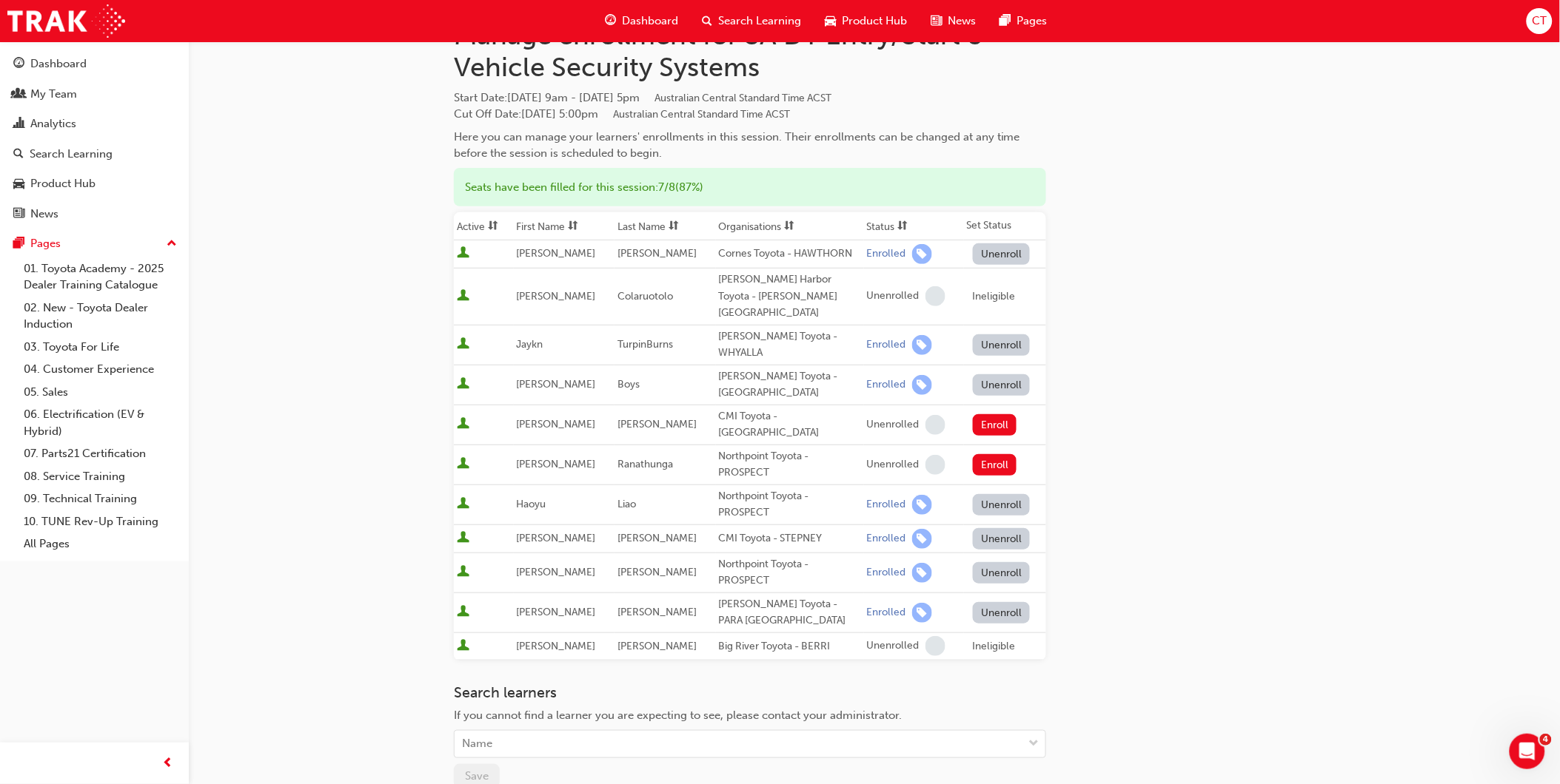
scroll to position [242, 0]
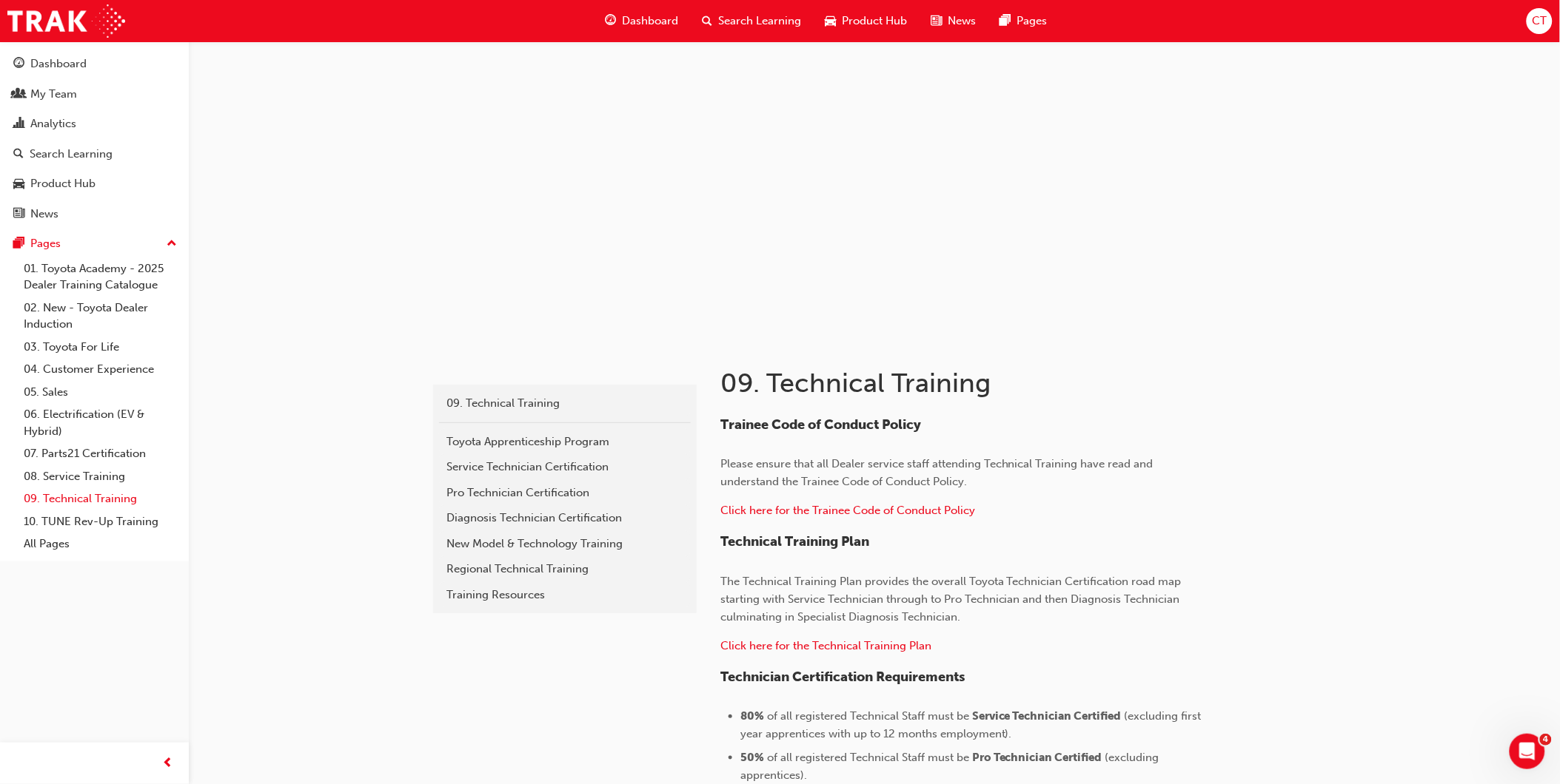
click at [88, 506] on link "09. Technical Training" at bounding box center [100, 499] width 165 height 23
click at [531, 565] on div "Regional Technical Training" at bounding box center [565, 569] width 237 height 17
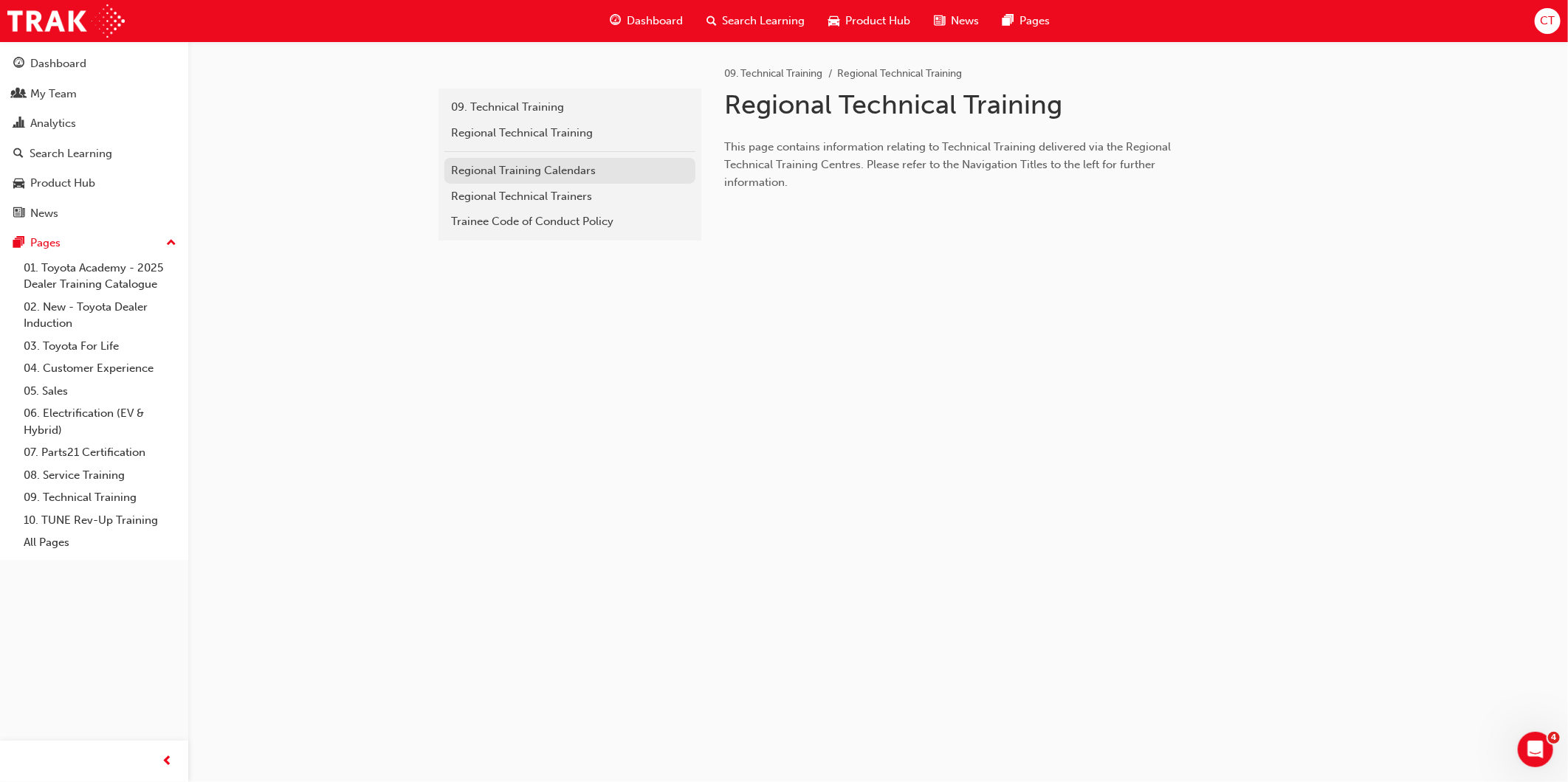
click at [559, 177] on div "Regional Training Calendars" at bounding box center [570, 171] width 236 height 17
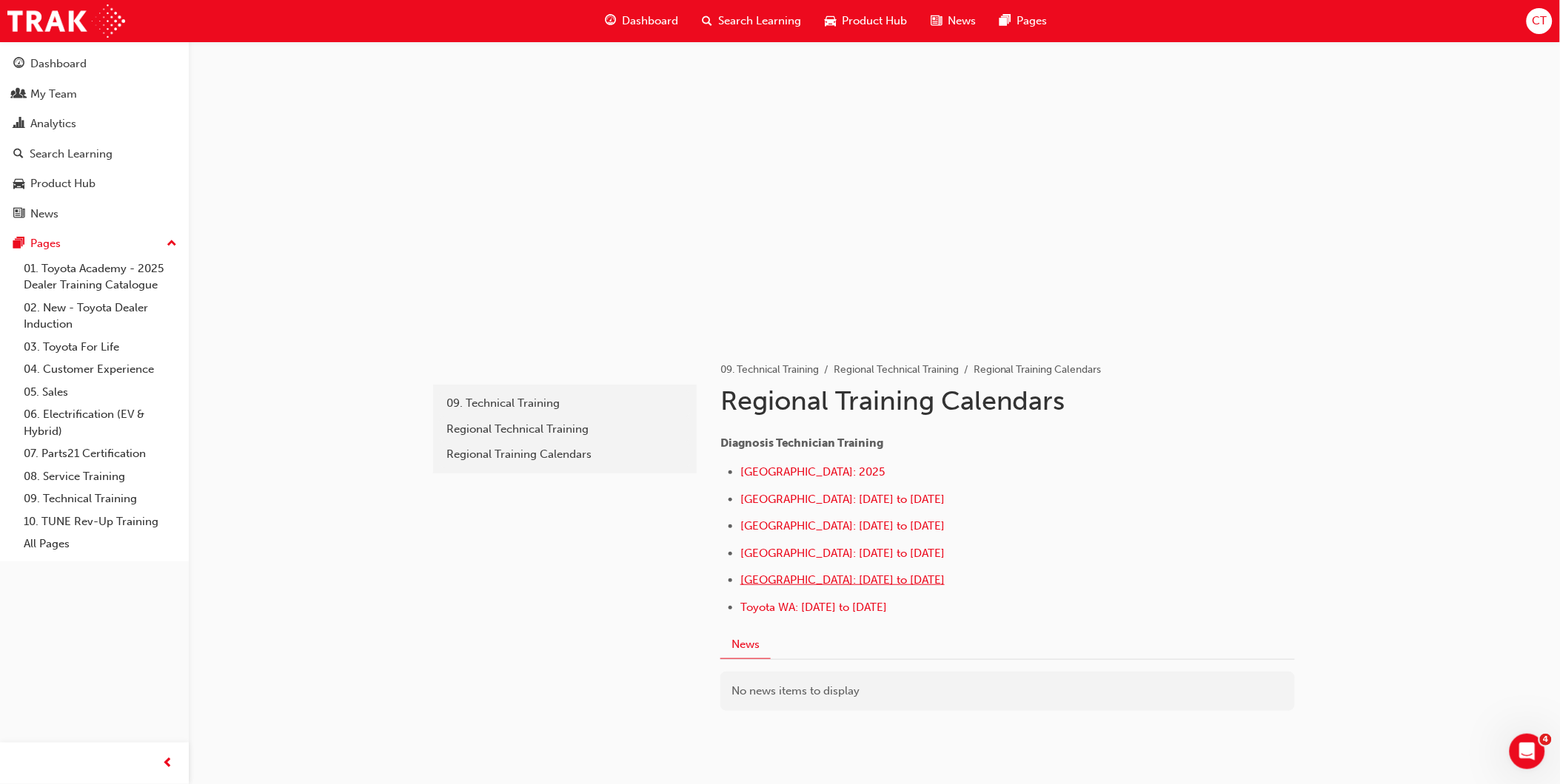
click at [916, 585] on span "[GEOGRAPHIC_DATA]: [DATE] to [DATE]" at bounding box center [842, 580] width 204 height 14
